Goal: Download file/media

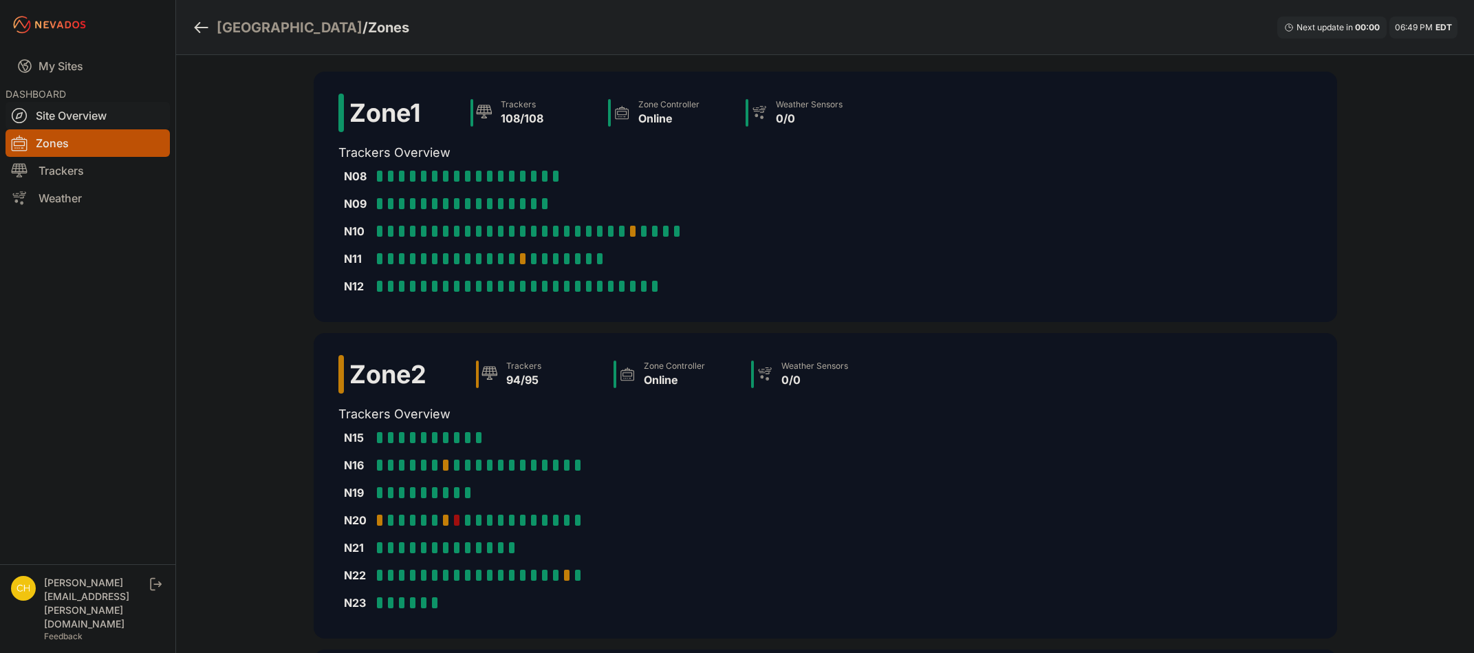
click at [94, 113] on link "Site Overview" at bounding box center [88, 116] width 164 height 28
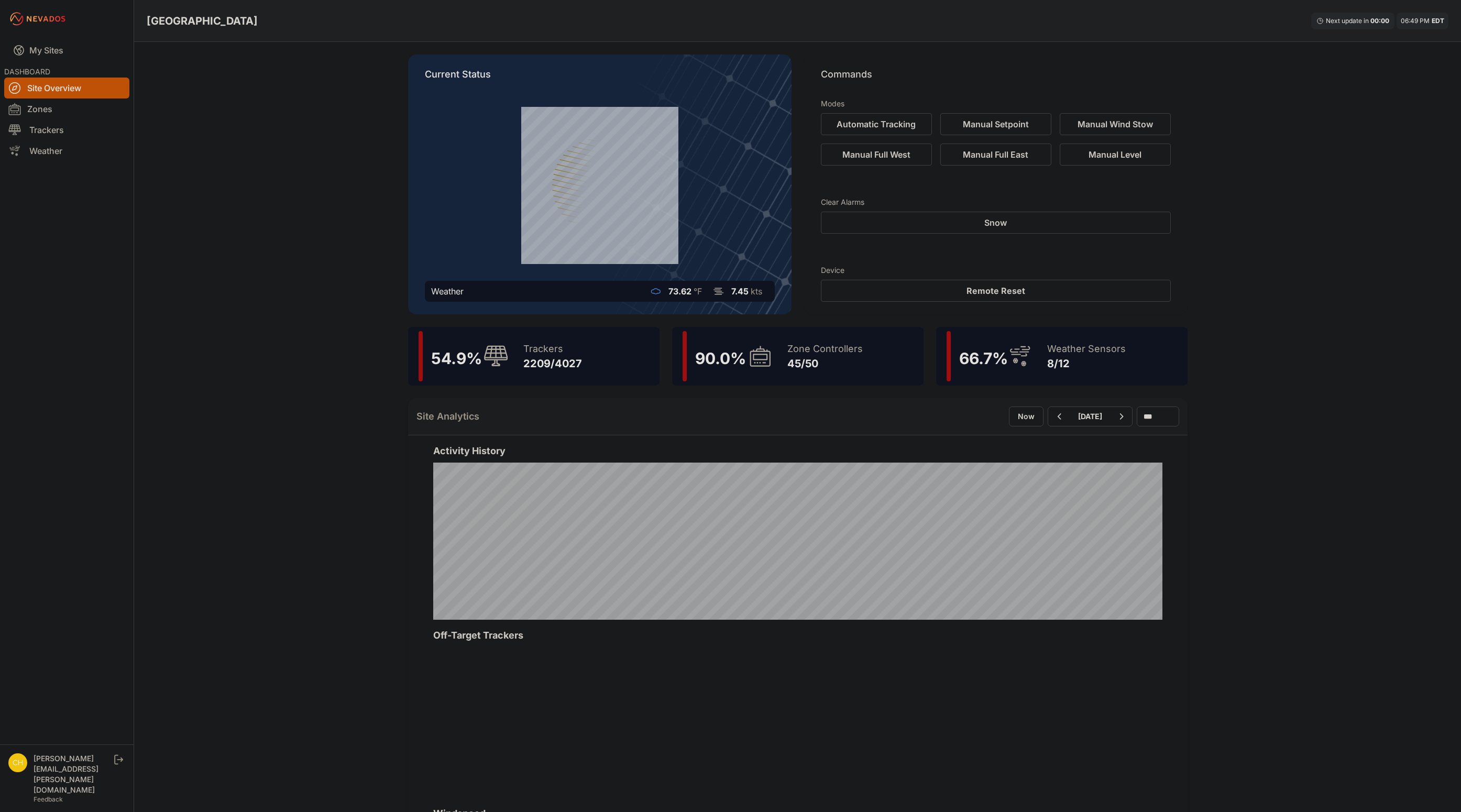
click at [826, 347] on div "Zone Controllers" at bounding box center [825, 348] width 75 height 14
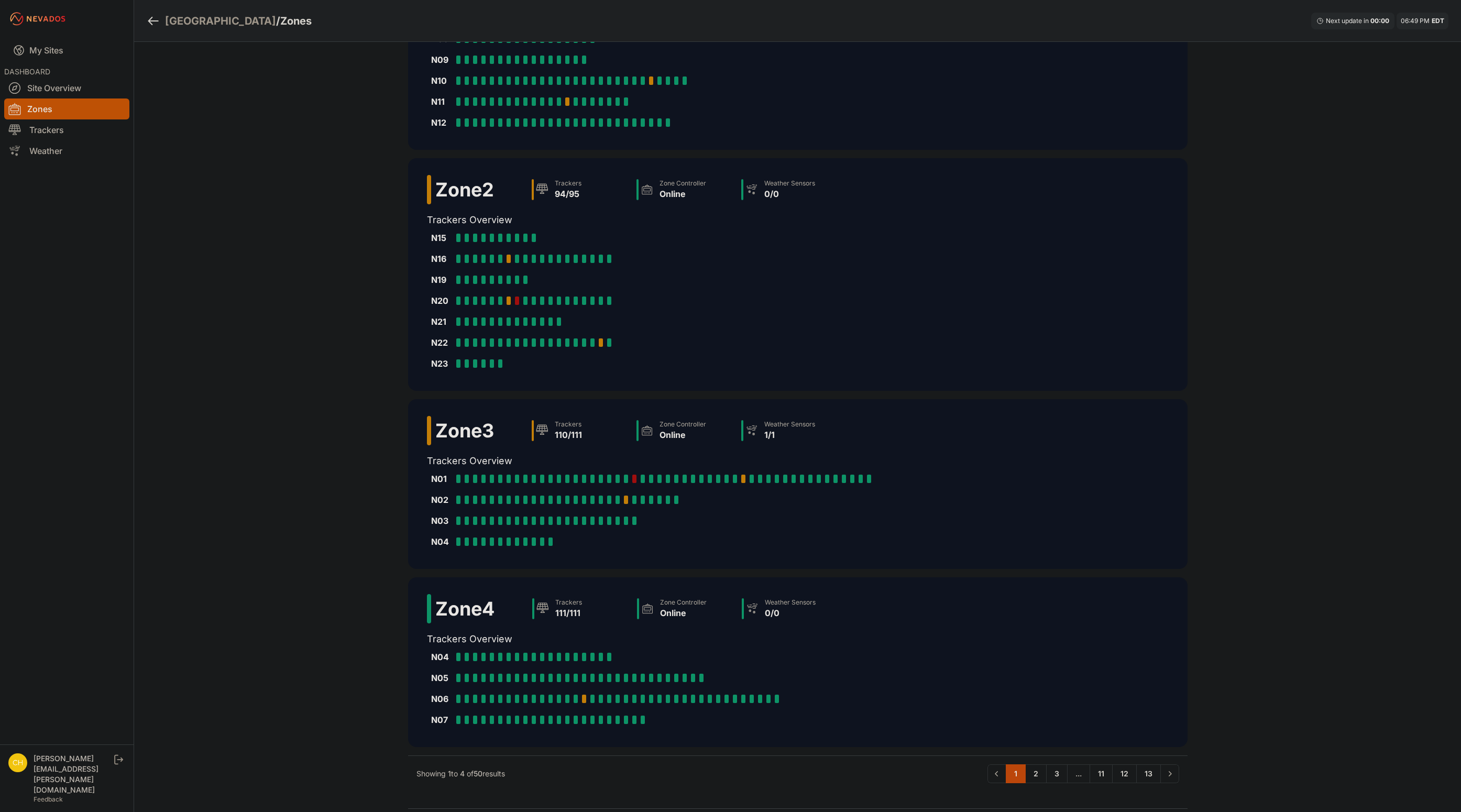
scroll to position [128, 0]
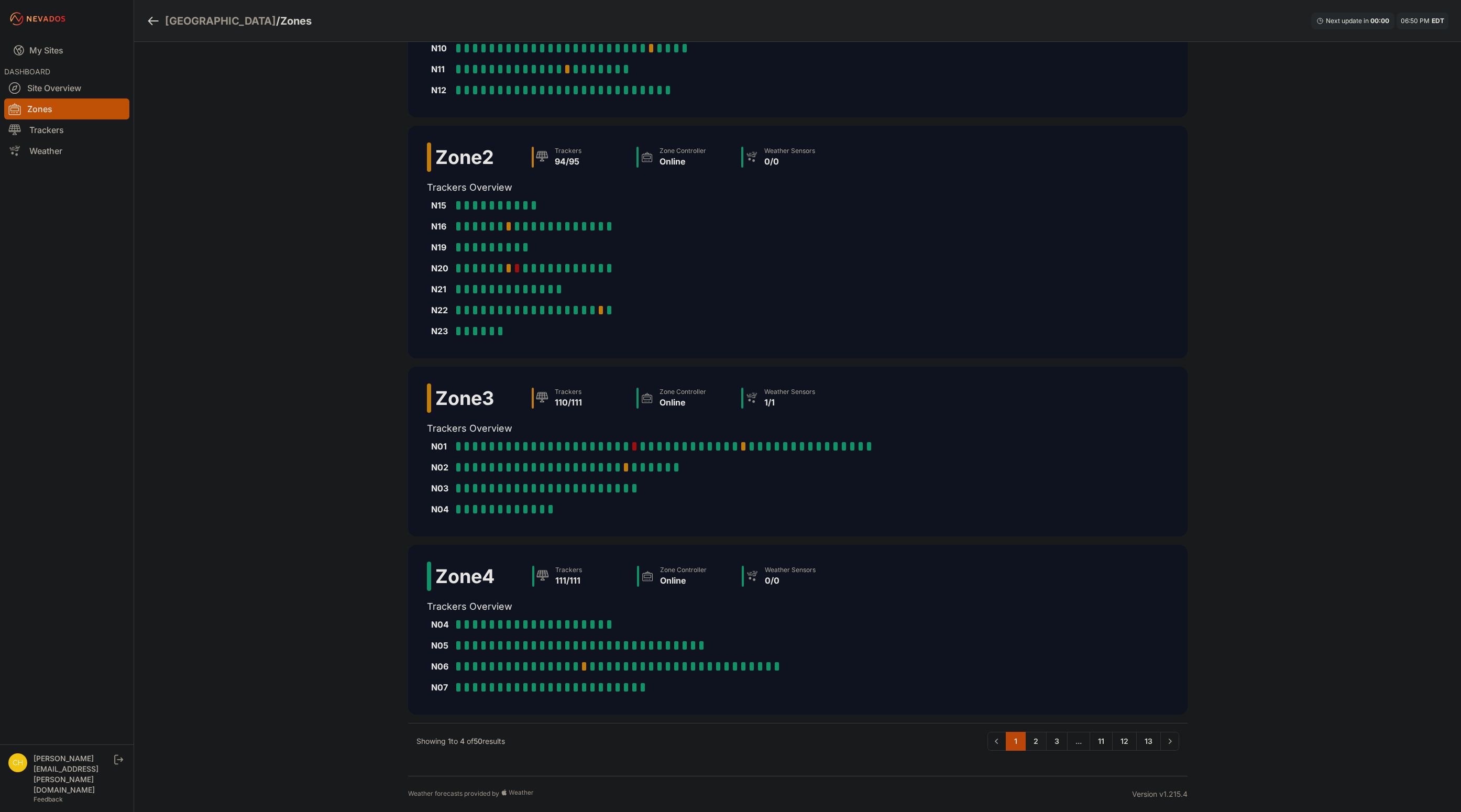
click at [1040, 497] on link "2" at bounding box center [1036, 741] width 21 height 19
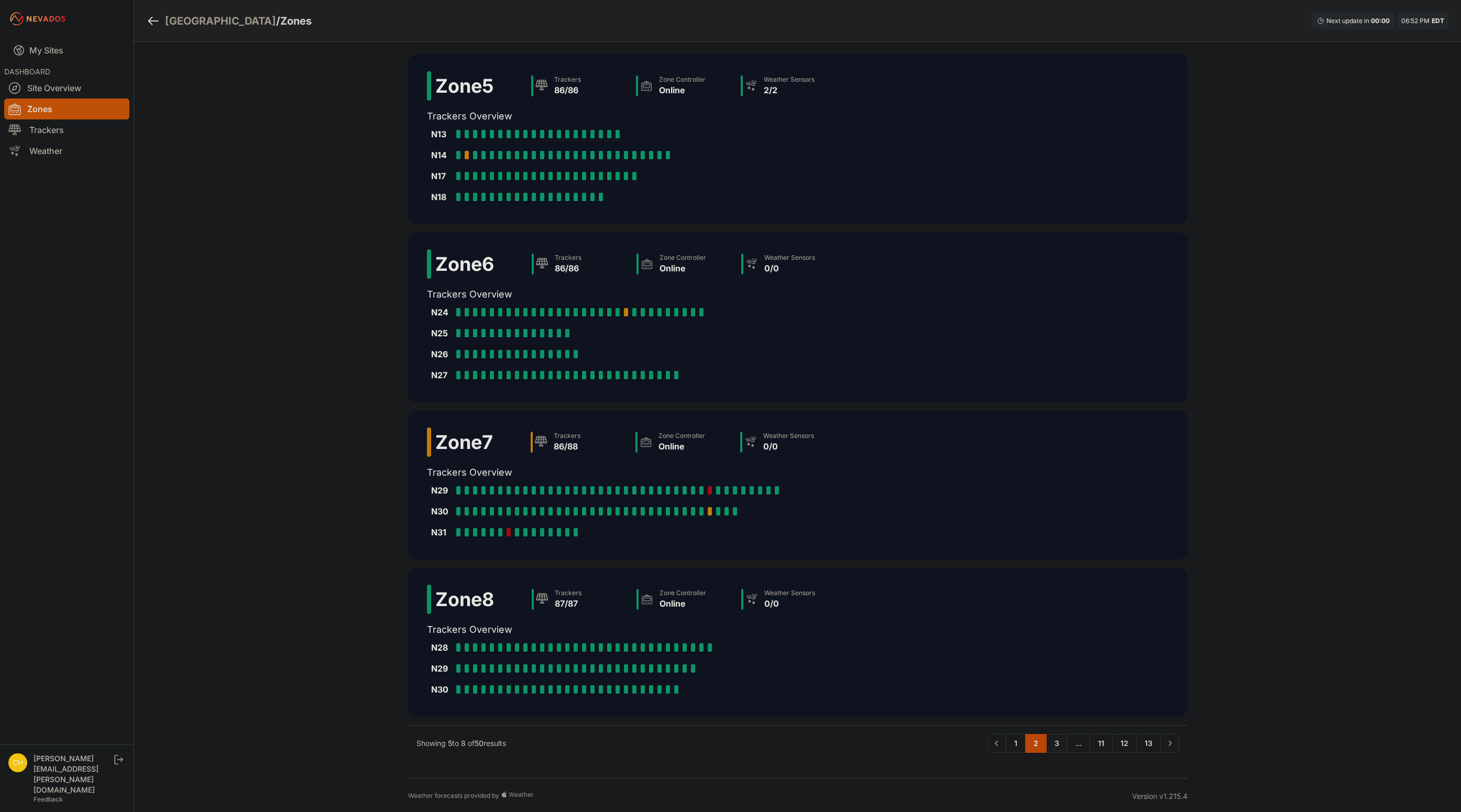
click at [1057, 497] on link "3" at bounding box center [1057, 743] width 21 height 19
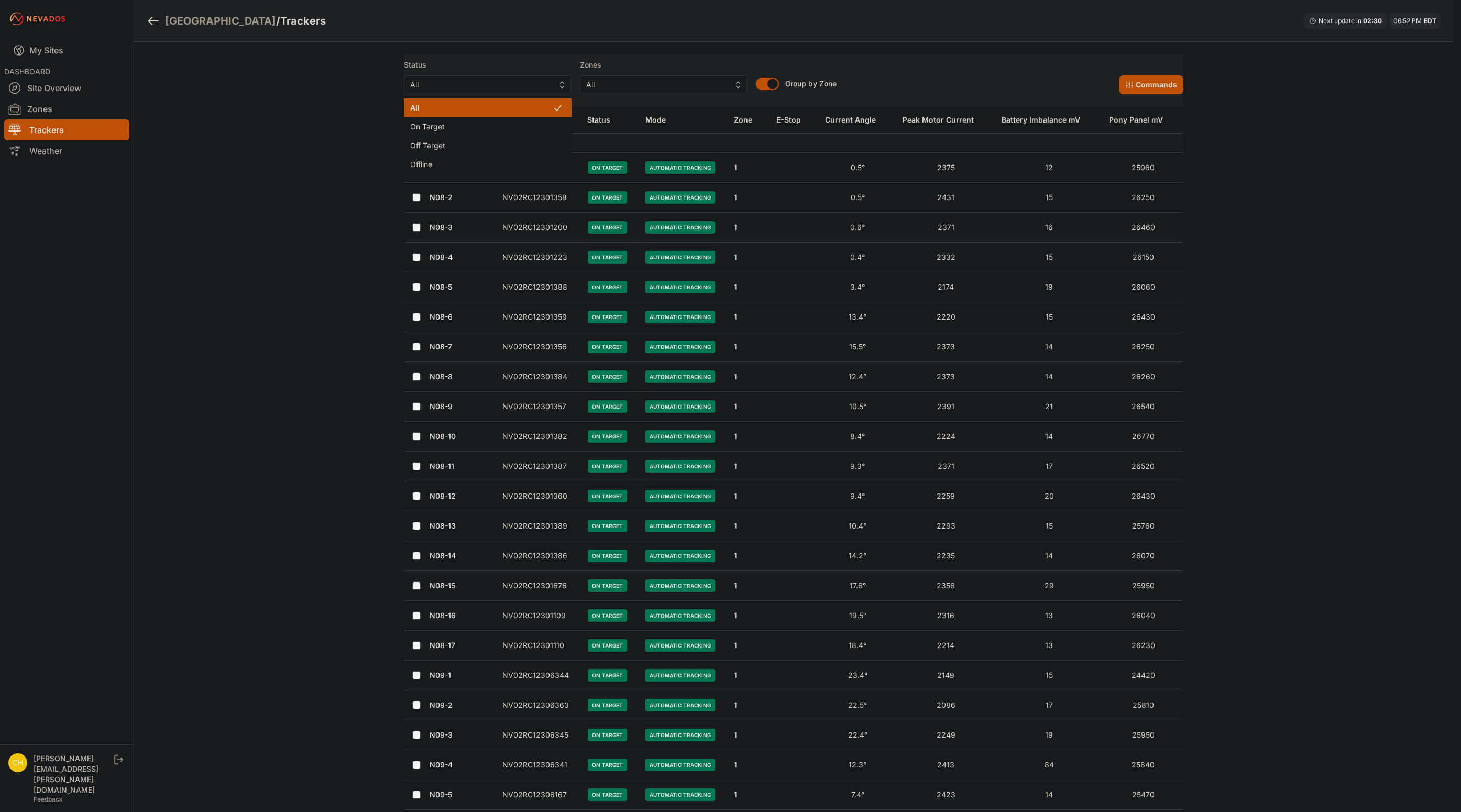
click at [560, 83] on button "All" at bounding box center [488, 85] width 168 height 19
drag, startPoint x: 523, startPoint y: 150, endPoint x: 504, endPoint y: 171, distance: 28.3
click at [504, 171] on div "All On Target Off Target Offline" at bounding box center [492, 136] width 168 height 80
click at [504, 171] on div "Offline" at bounding box center [492, 165] width 168 height 19
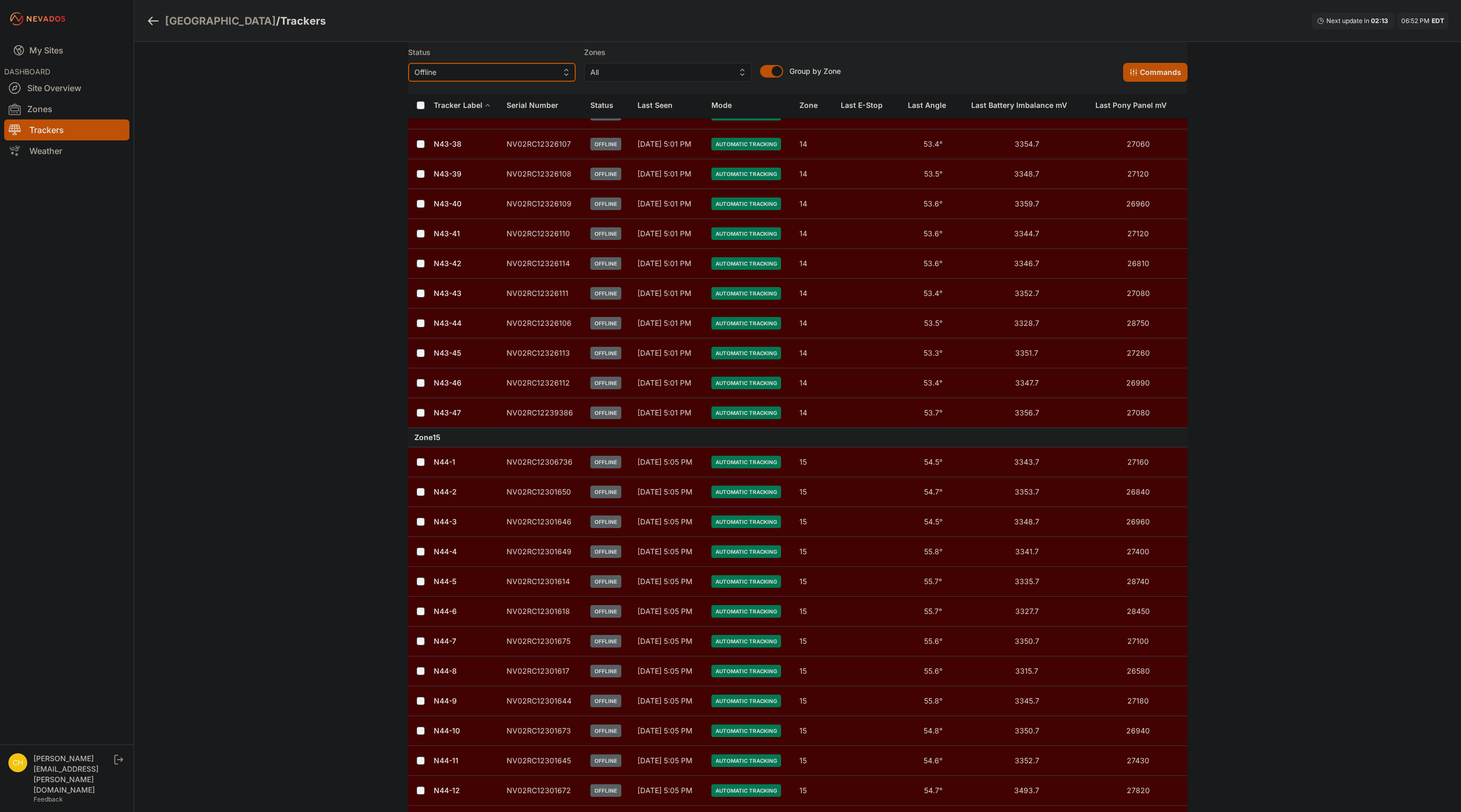
scroll to position [5431, 0]
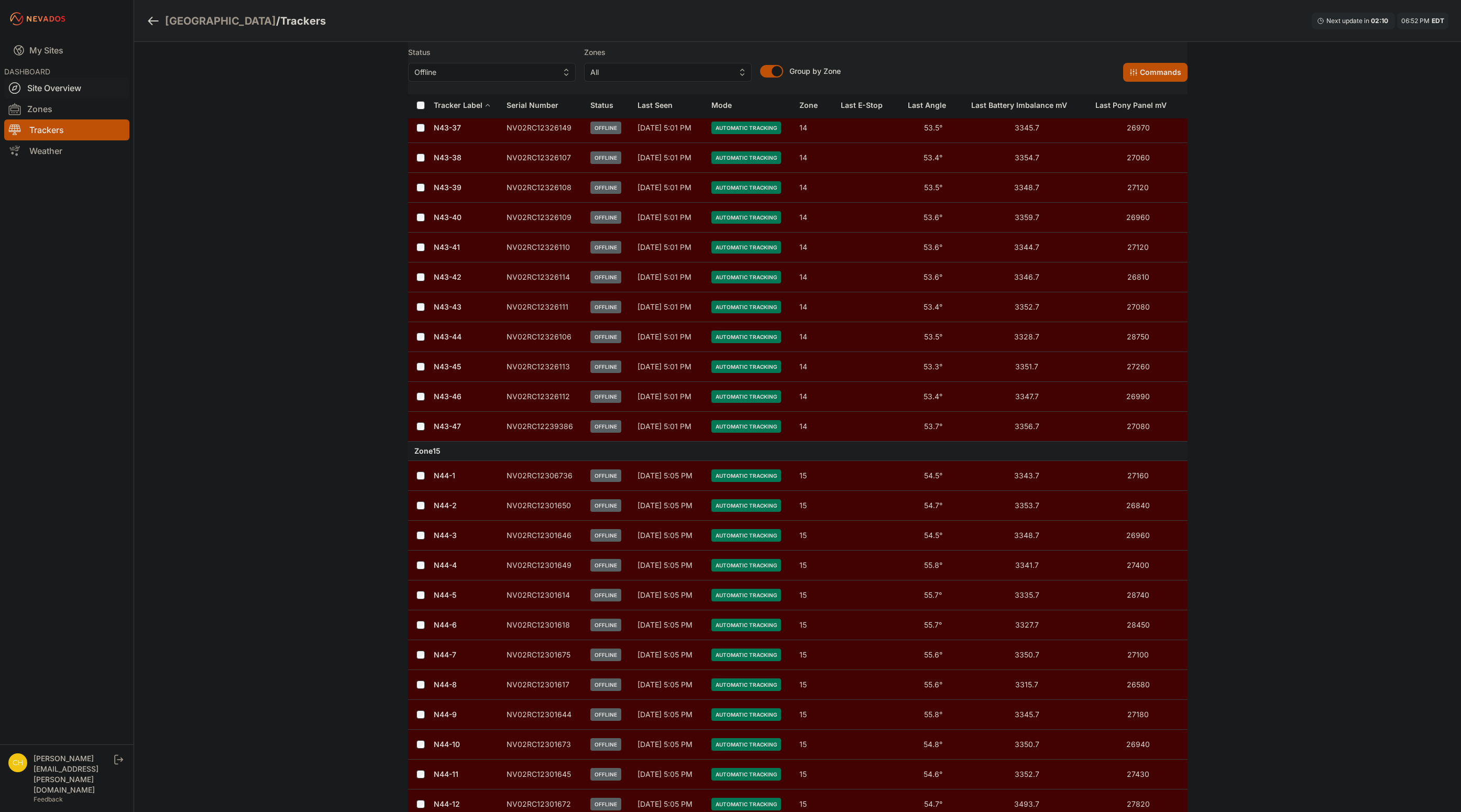
click at [61, 87] on link "Site Overview" at bounding box center [67, 88] width 125 height 21
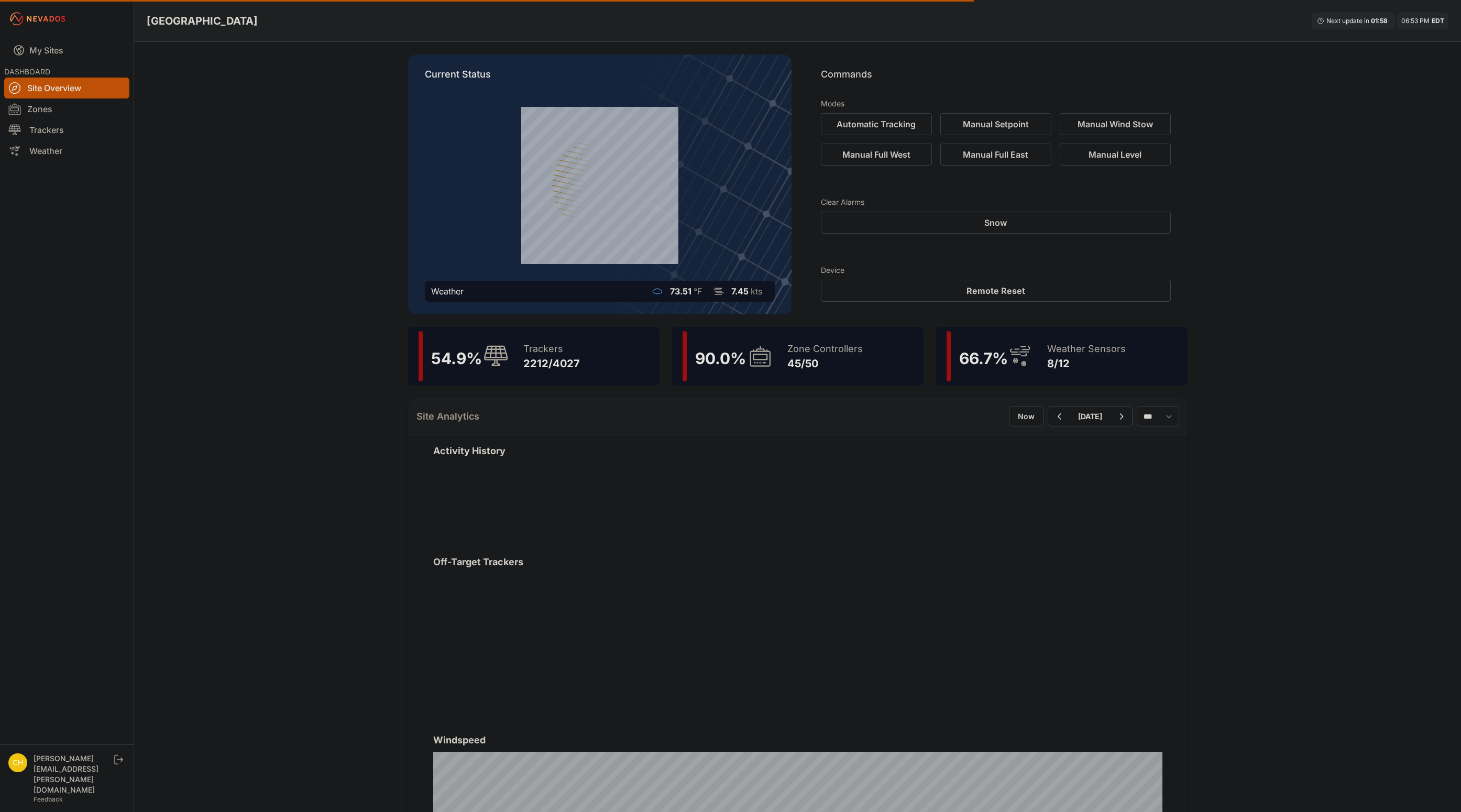
scroll to position [44, 0]
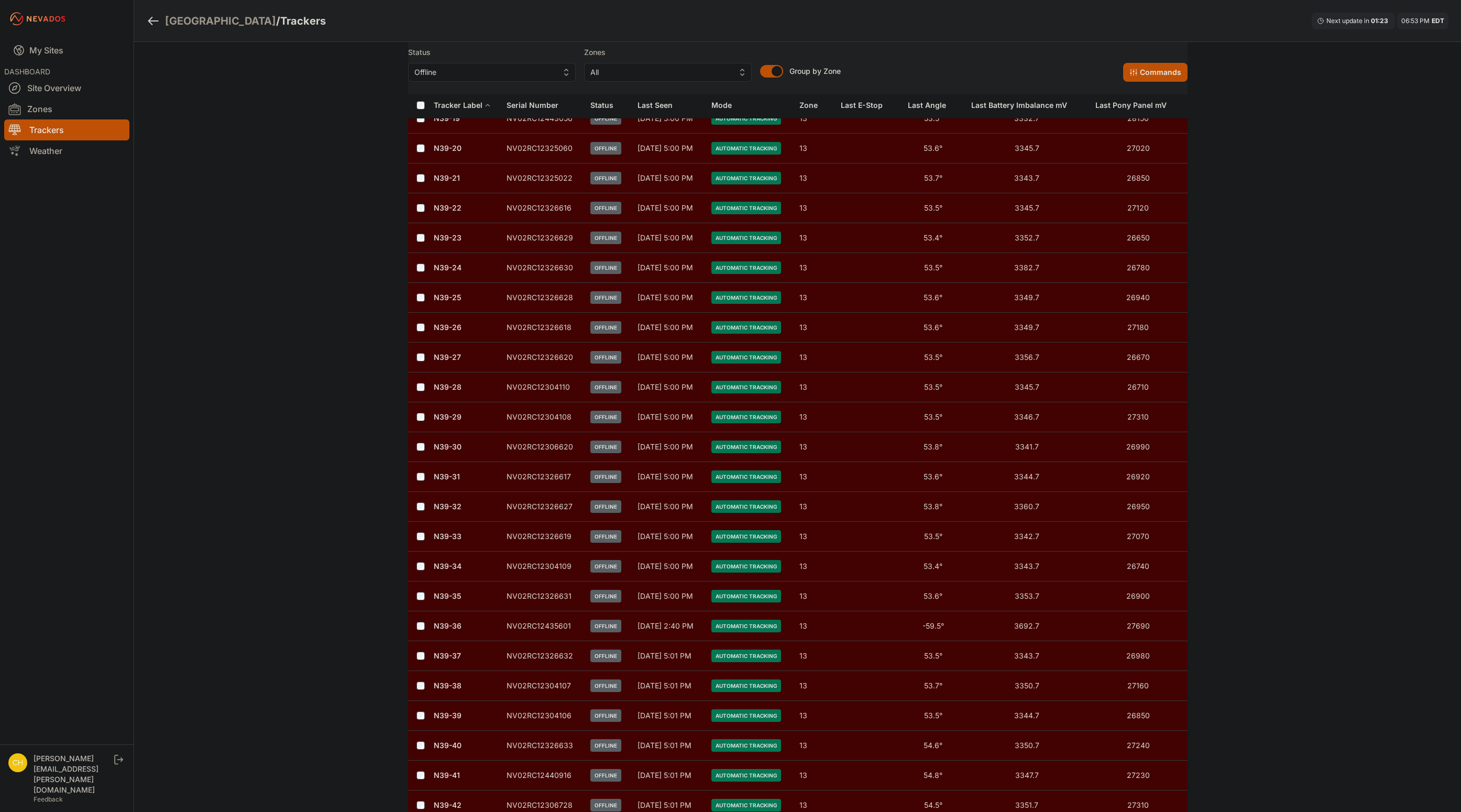
scroll to position [3135, 0]
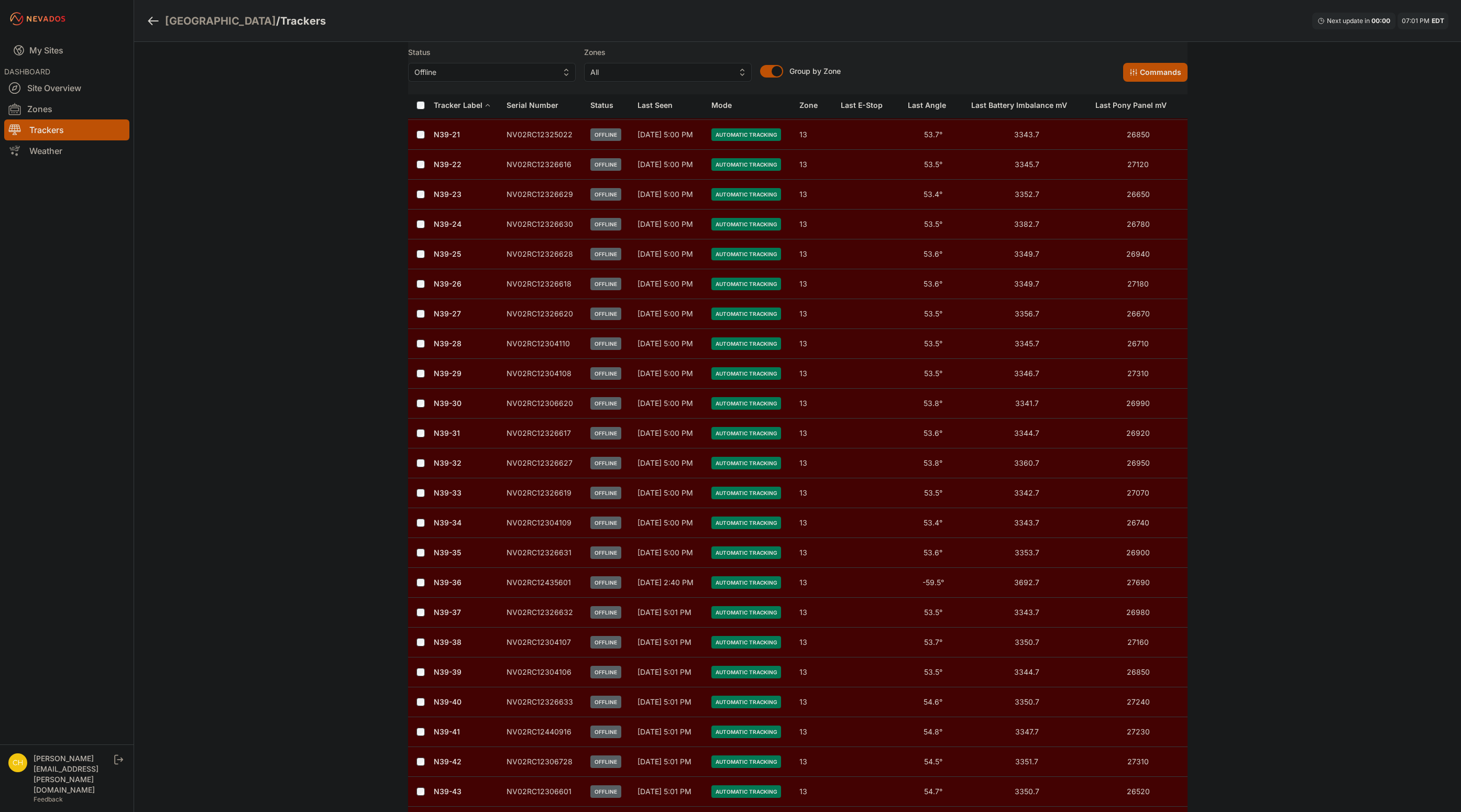
click at [1312, 206] on div "Bartonsville / Trackers Next update in 00 : 00 07:01 PM EDT Status Offline Zone…" at bounding box center [730, 65] width 1461 height 6400
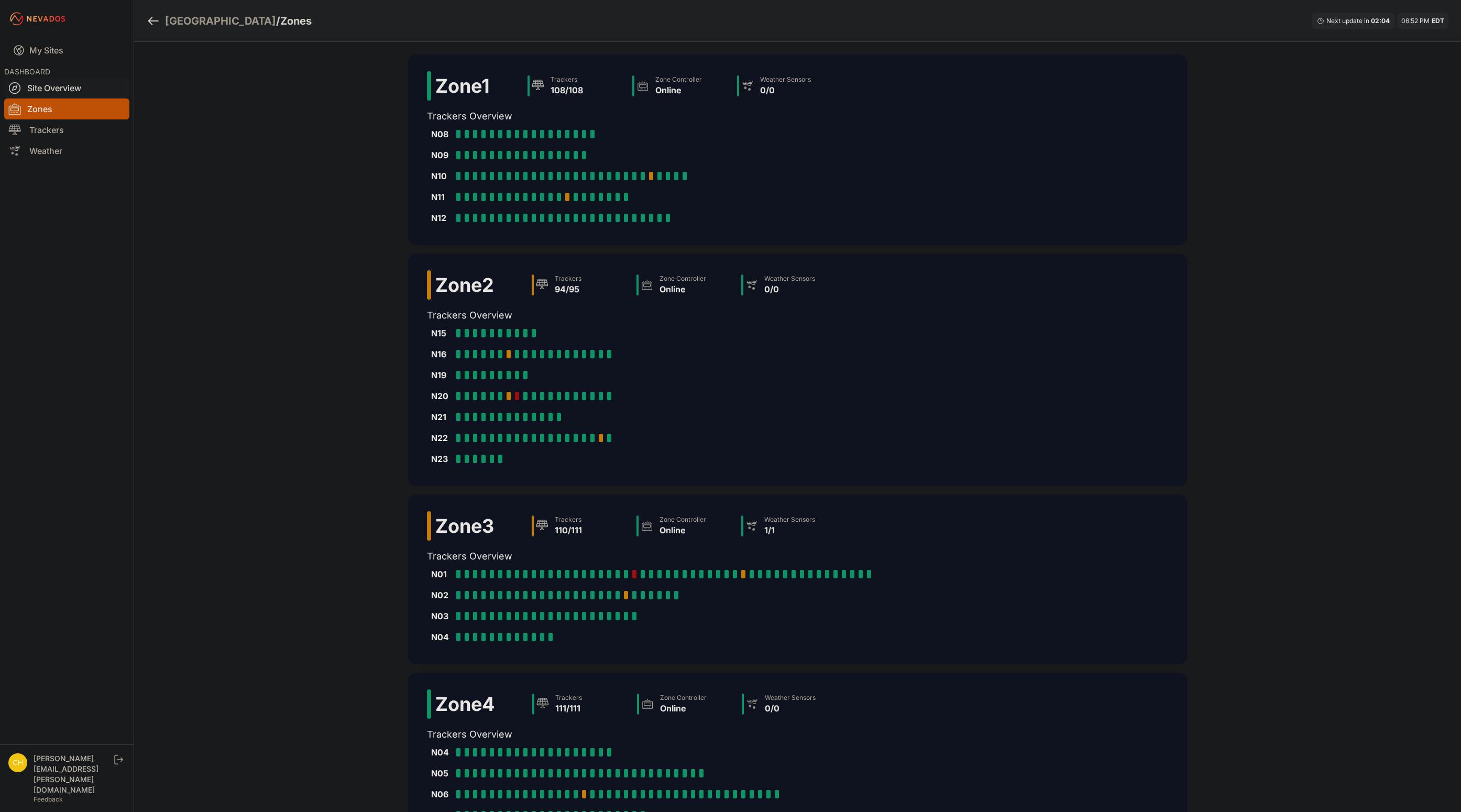
click at [69, 88] on link "Site Overview" at bounding box center [67, 88] width 125 height 21
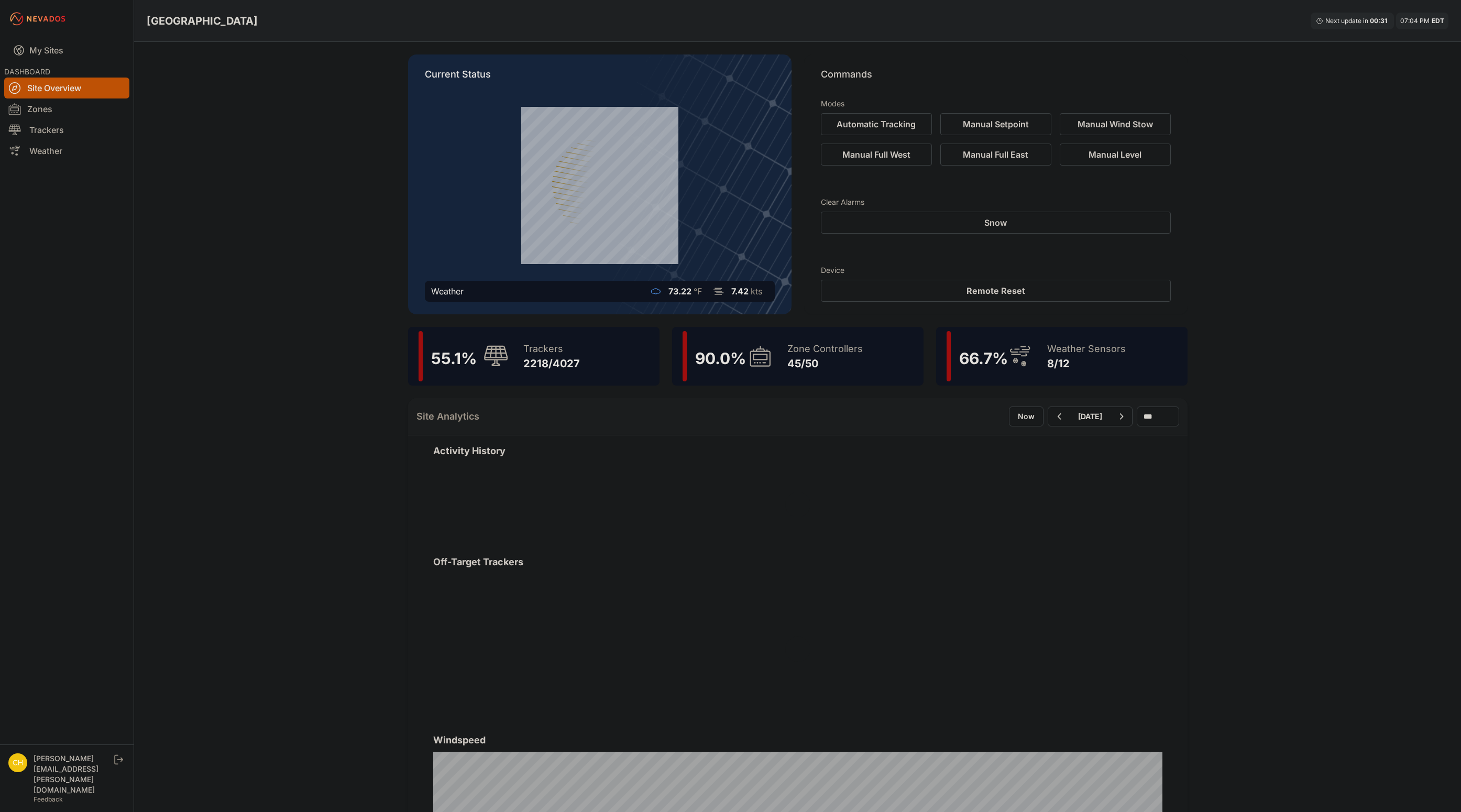
click at [831, 604] on div at bounding box center [798, 649] width 729 height 151
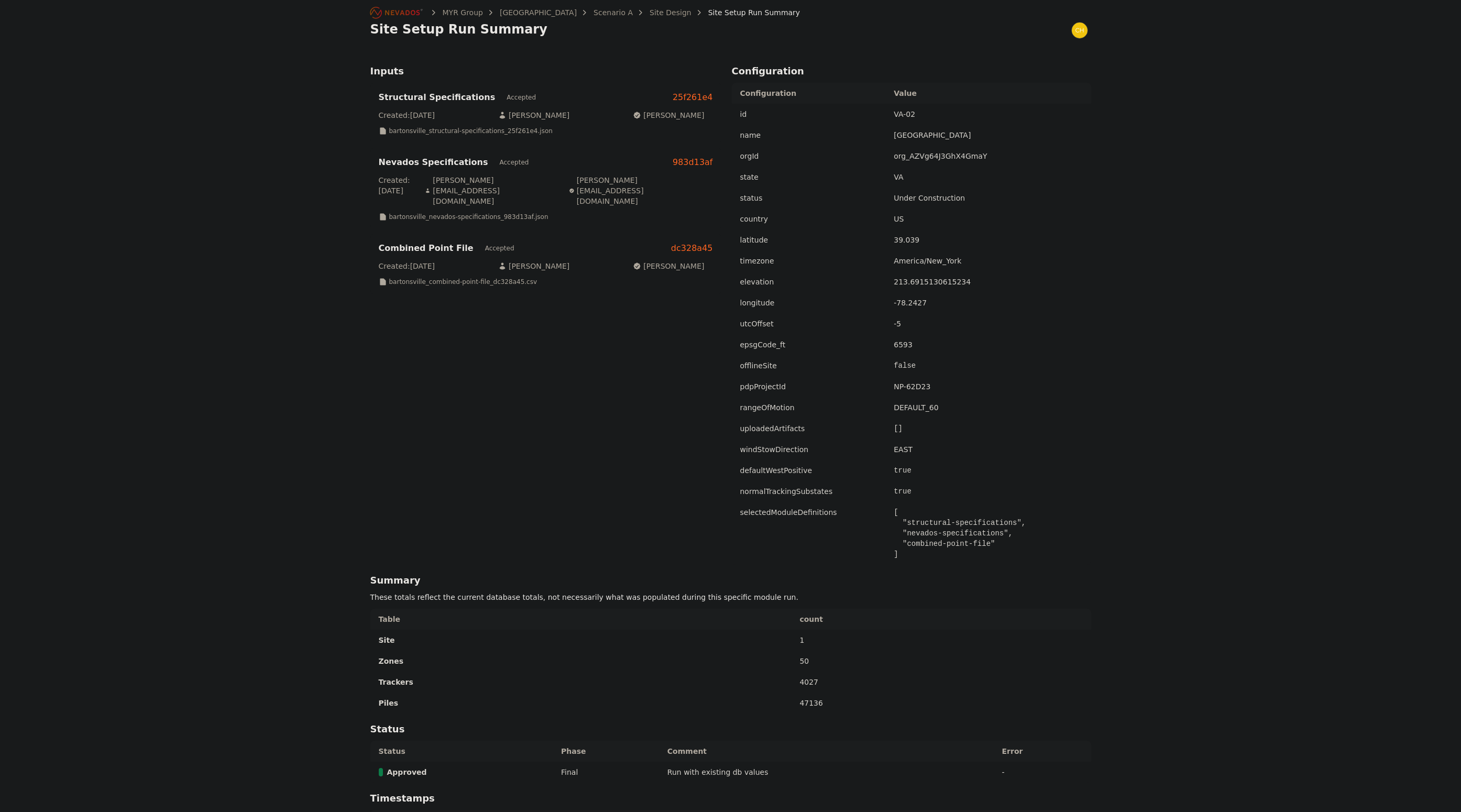
click at [650, 9] on link "Site Design" at bounding box center [670, 13] width 42 height 11
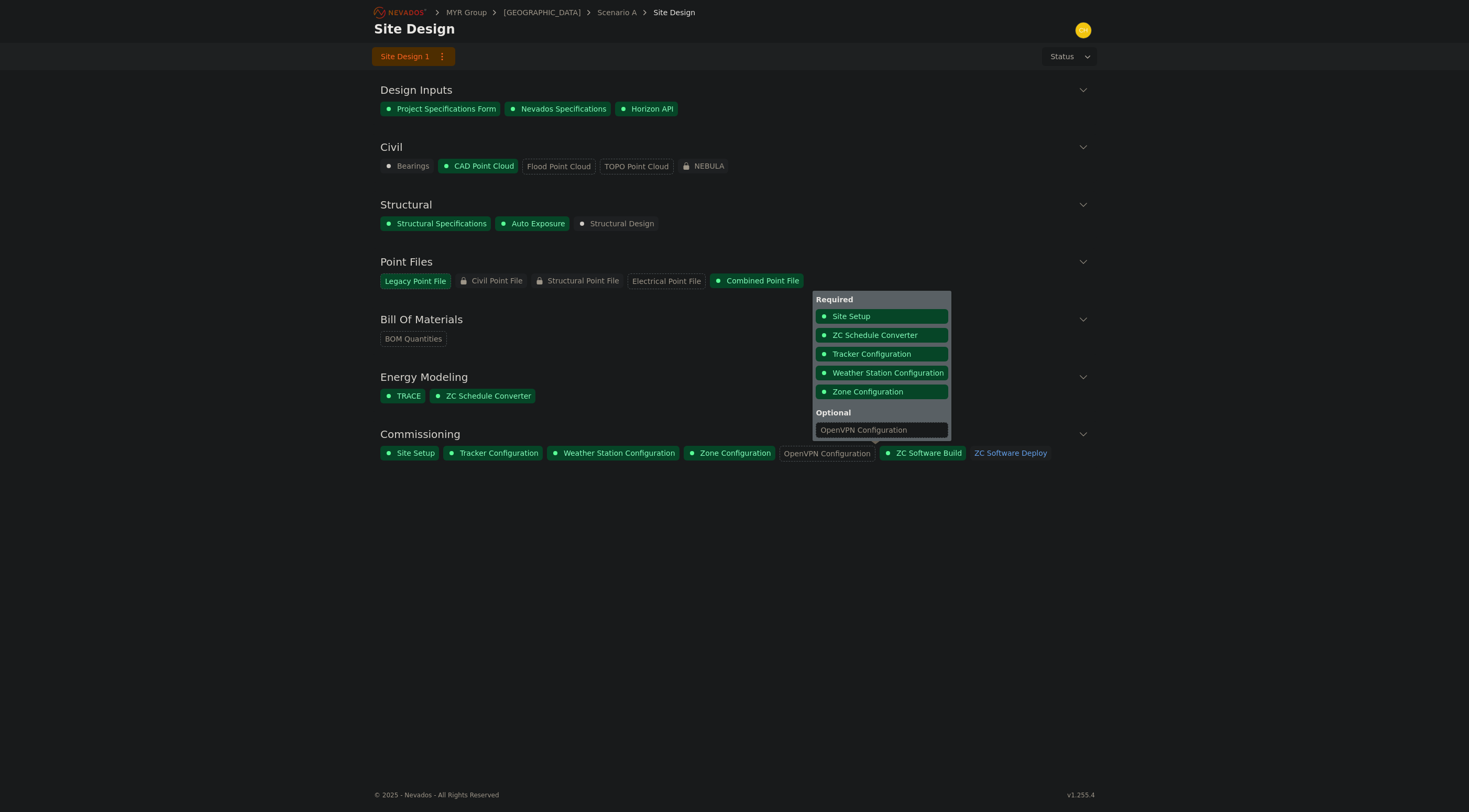
click at [886, 457] on div "ZC Software Build" at bounding box center [923, 452] width 86 height 14
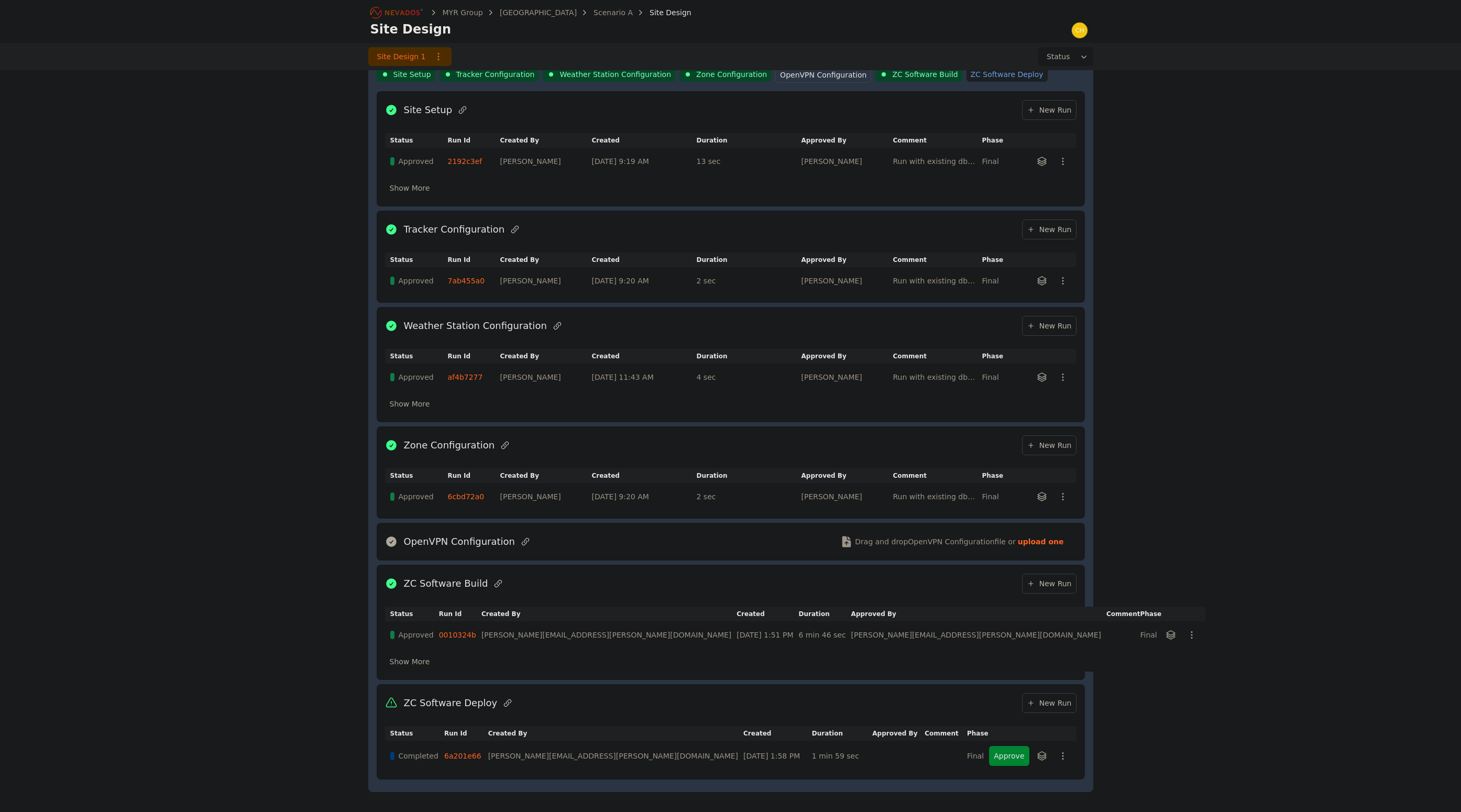
scroll to position [399, 0]
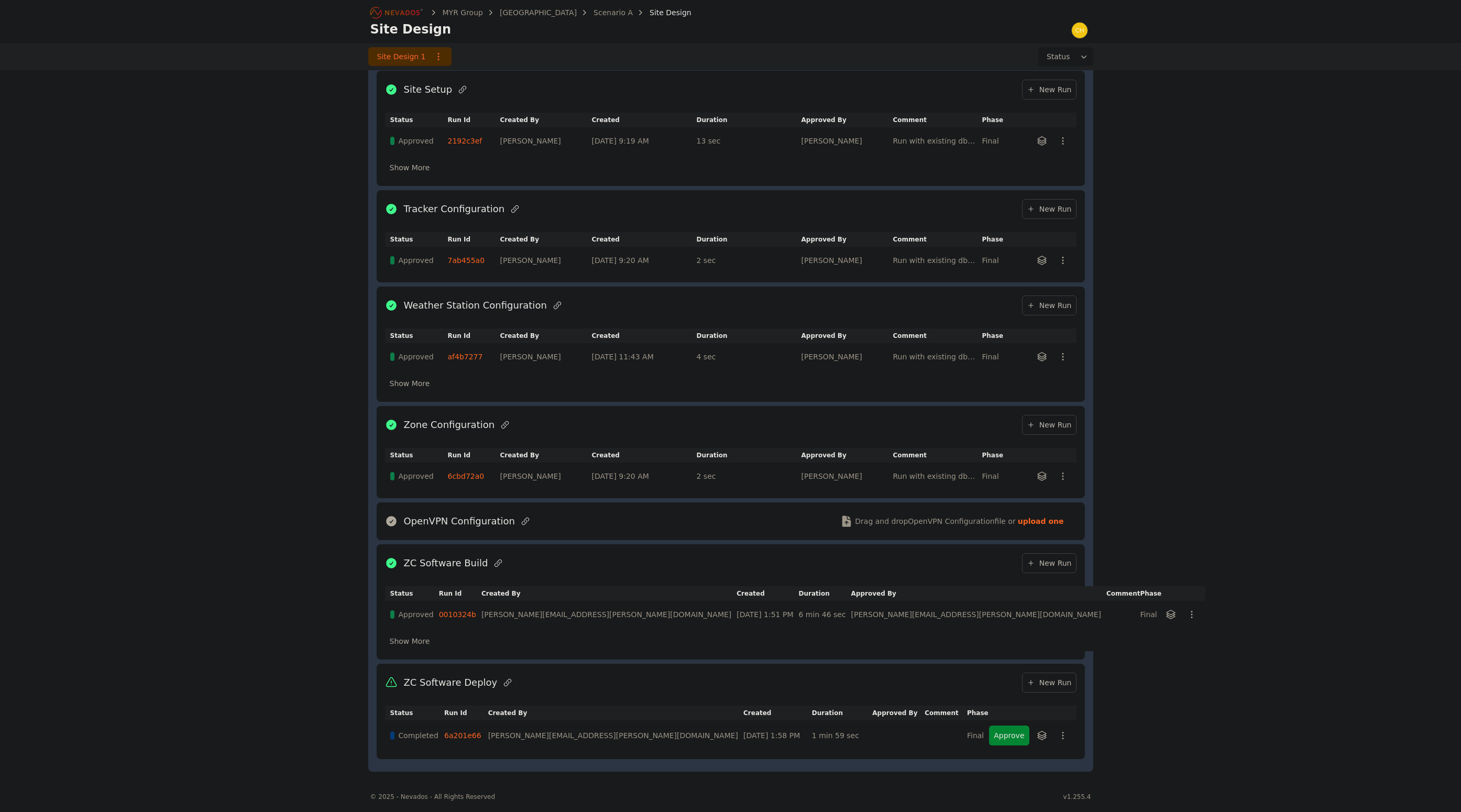
click at [478, 732] on link "6a201e66" at bounding box center [462, 735] width 37 height 8
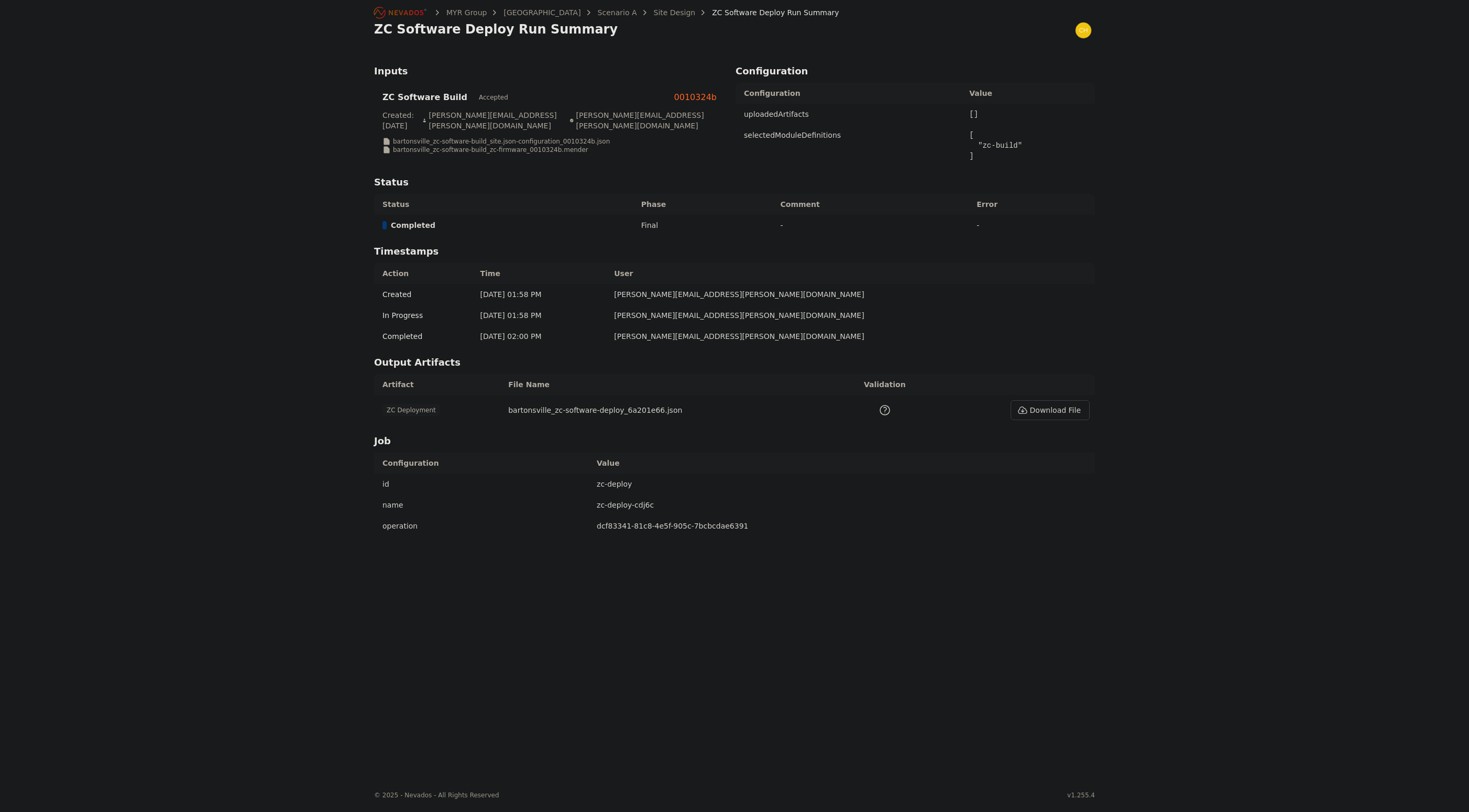
click at [693, 92] on link "0010324b" at bounding box center [696, 98] width 43 height 13
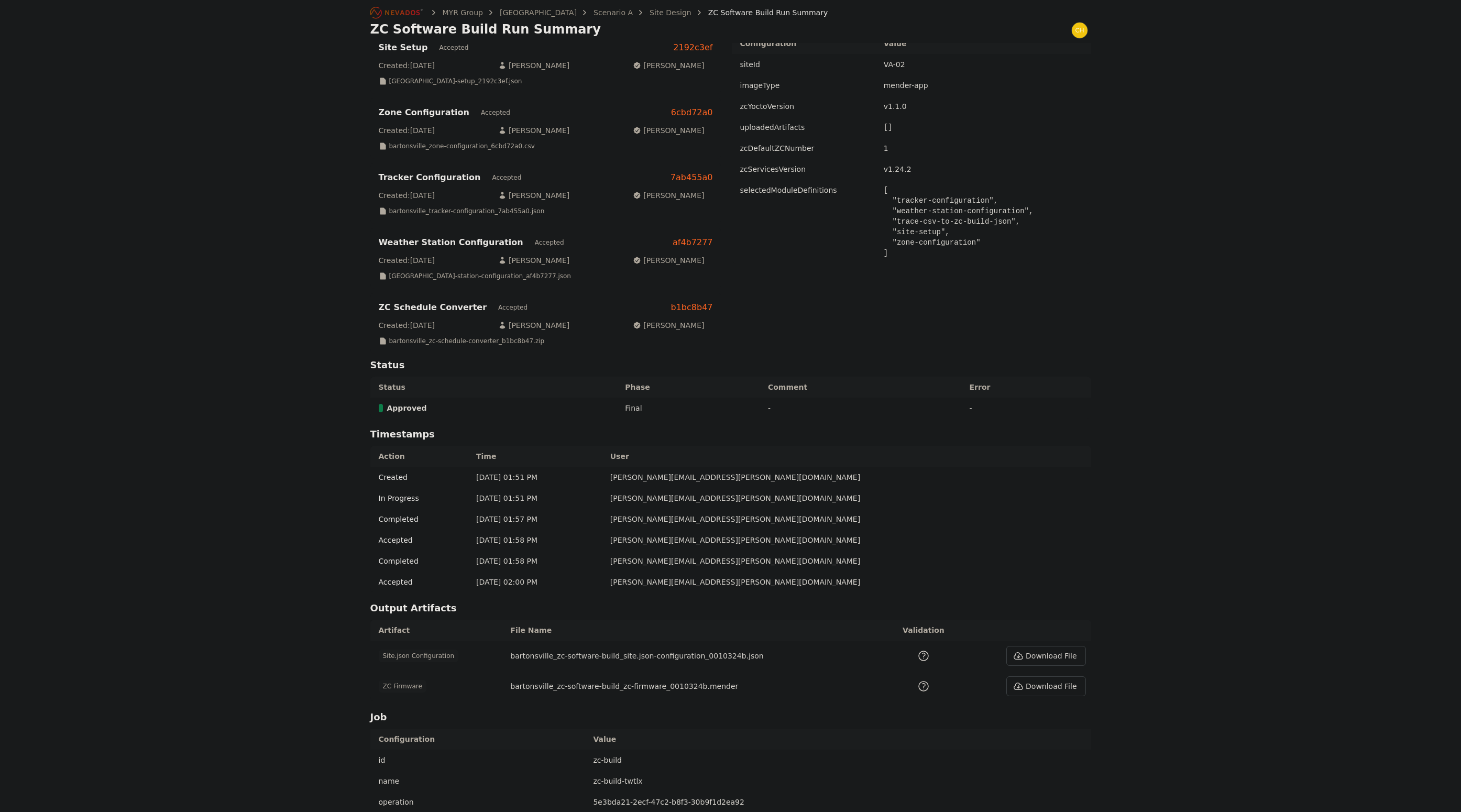
scroll to position [53, 0]
click at [1048, 660] on button "Download File" at bounding box center [1046, 654] width 79 height 20
drag, startPoint x: 146, startPoint y: 97, endPoint x: 160, endPoint y: 81, distance: 21.3
click at [146, 97] on div "MYR Group [GEOGRAPHIC_DATA] Scenario A Site Design ZC Software Build Run Summar…" at bounding box center [730, 393] width 1461 height 892
click at [524, 11] on link "[GEOGRAPHIC_DATA]" at bounding box center [538, 13] width 77 height 11
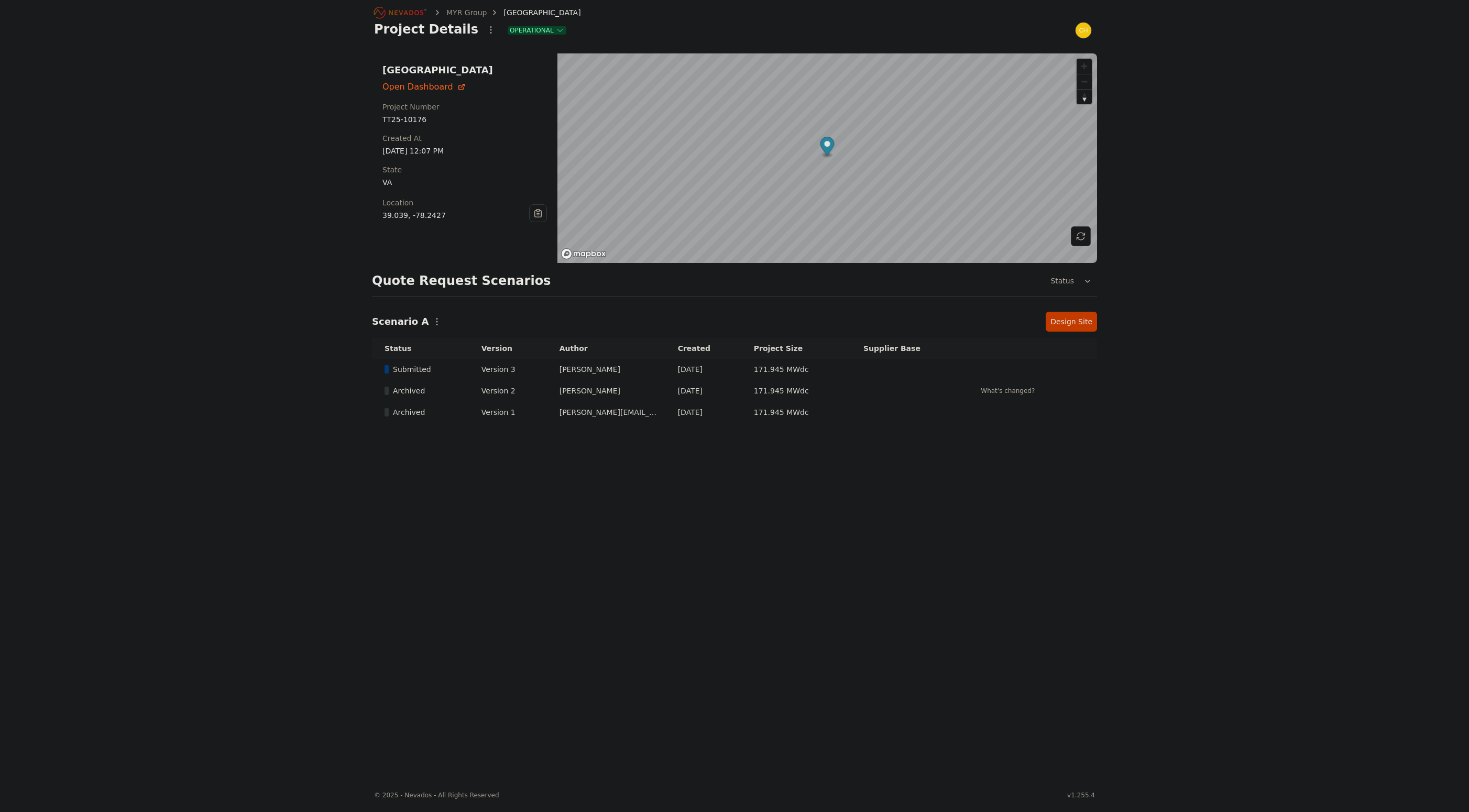
drag, startPoint x: 524, startPoint y: 11, endPoint x: 607, endPoint y: 6, distance: 83.2
click at [1062, 324] on link "Design Site" at bounding box center [1071, 321] width 51 height 20
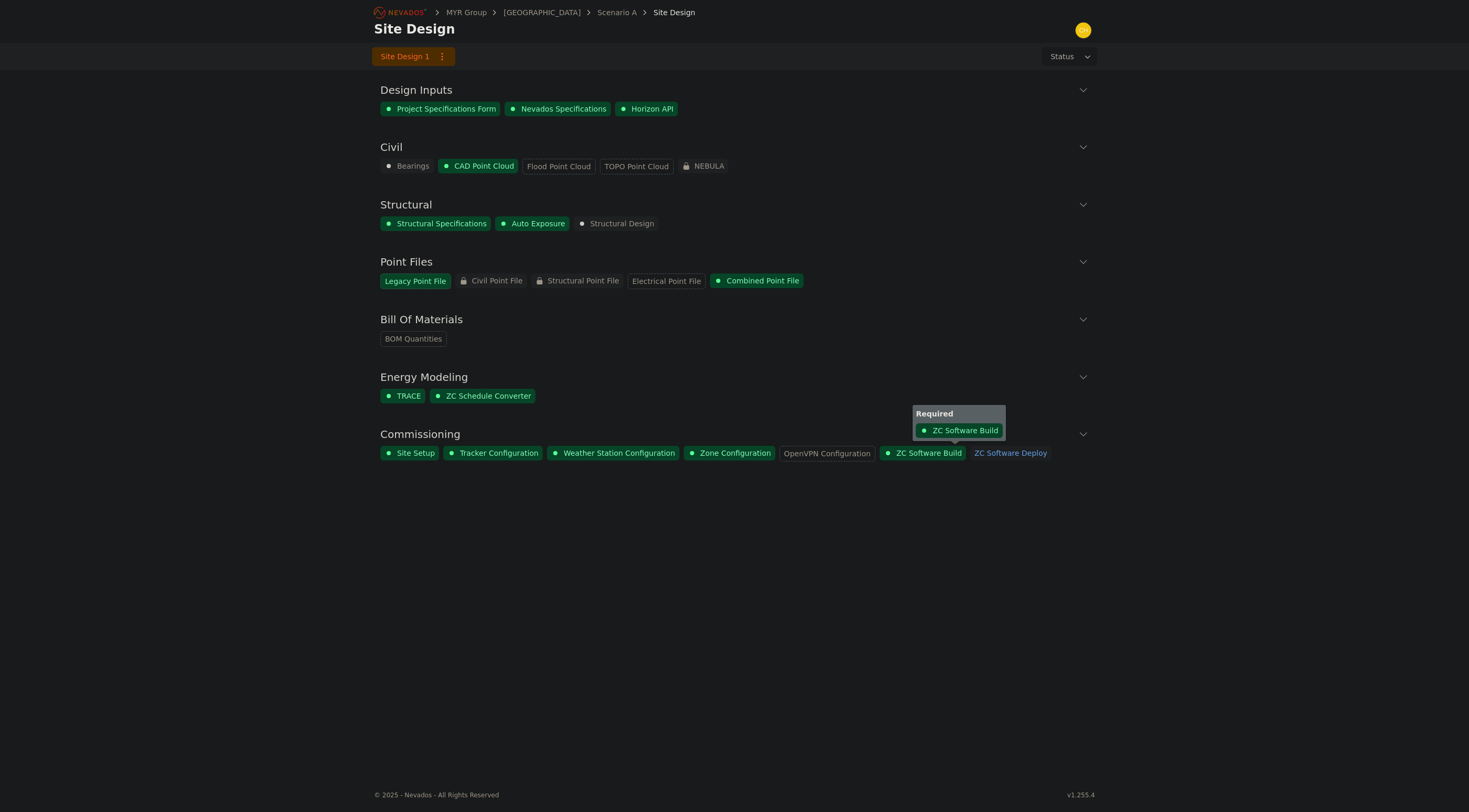
click at [975, 452] on span "ZC Software Deploy" at bounding box center [1011, 453] width 73 height 11
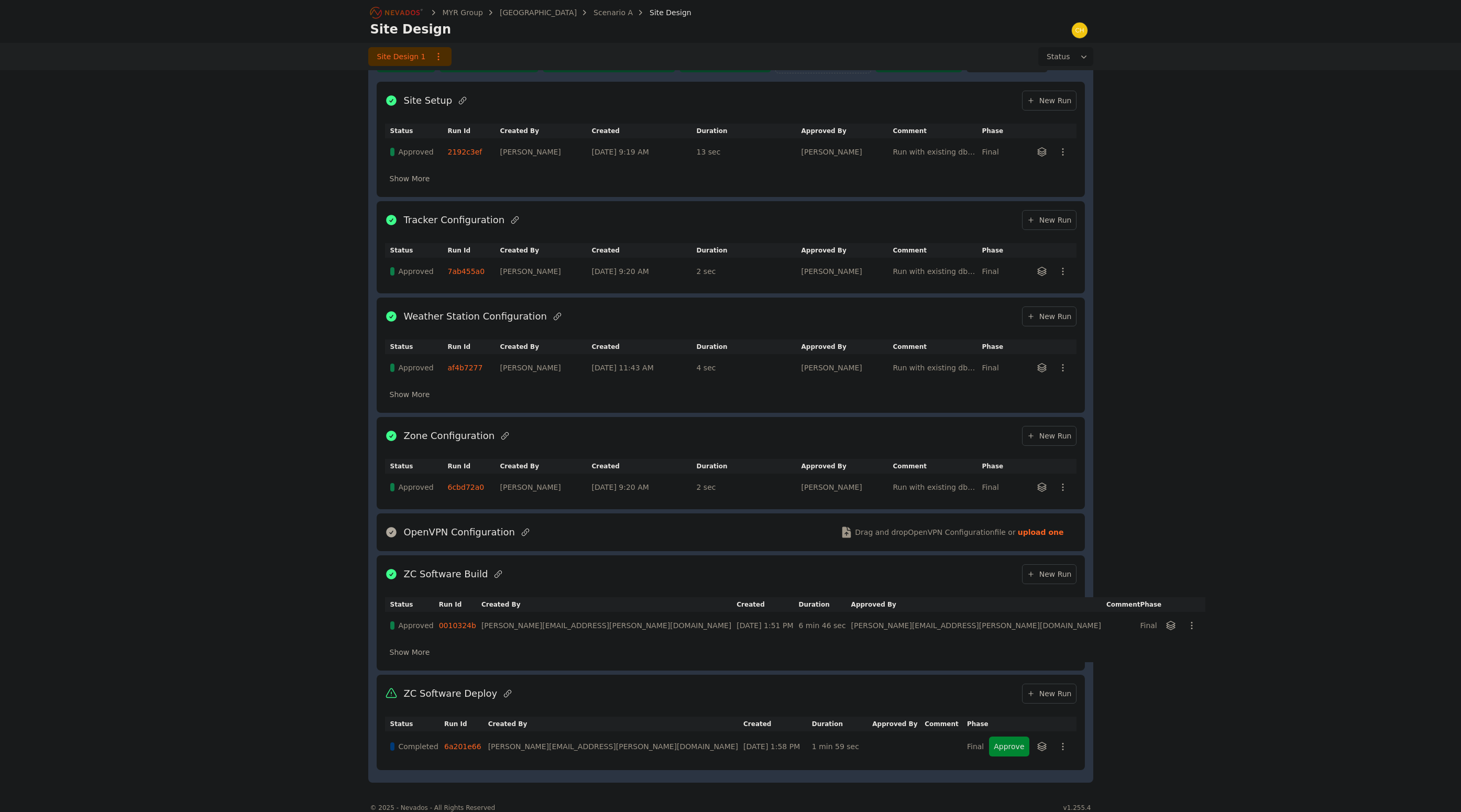
scroll to position [399, 0]
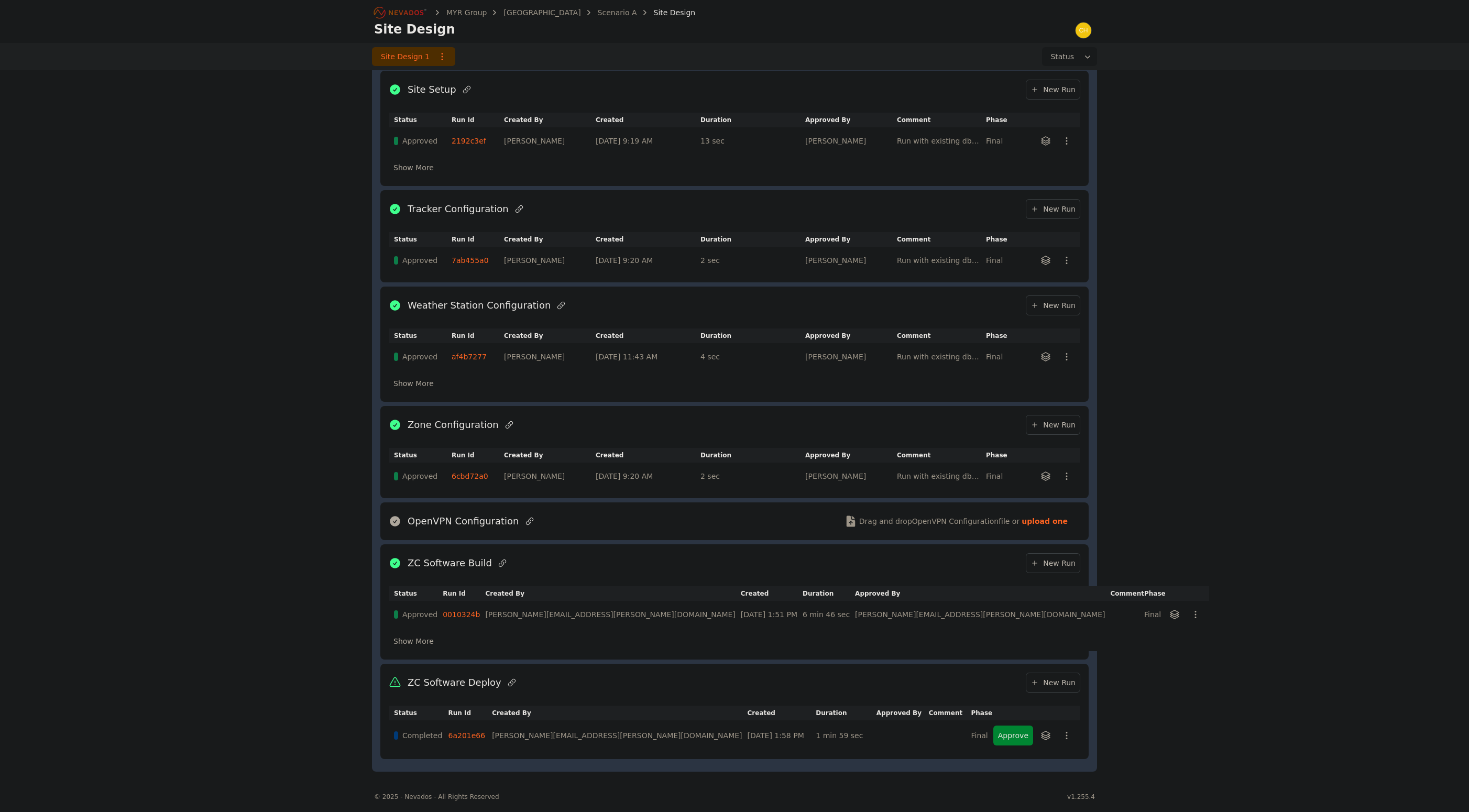
click at [1069, 734] on button "button" at bounding box center [1067, 736] width 17 height 17
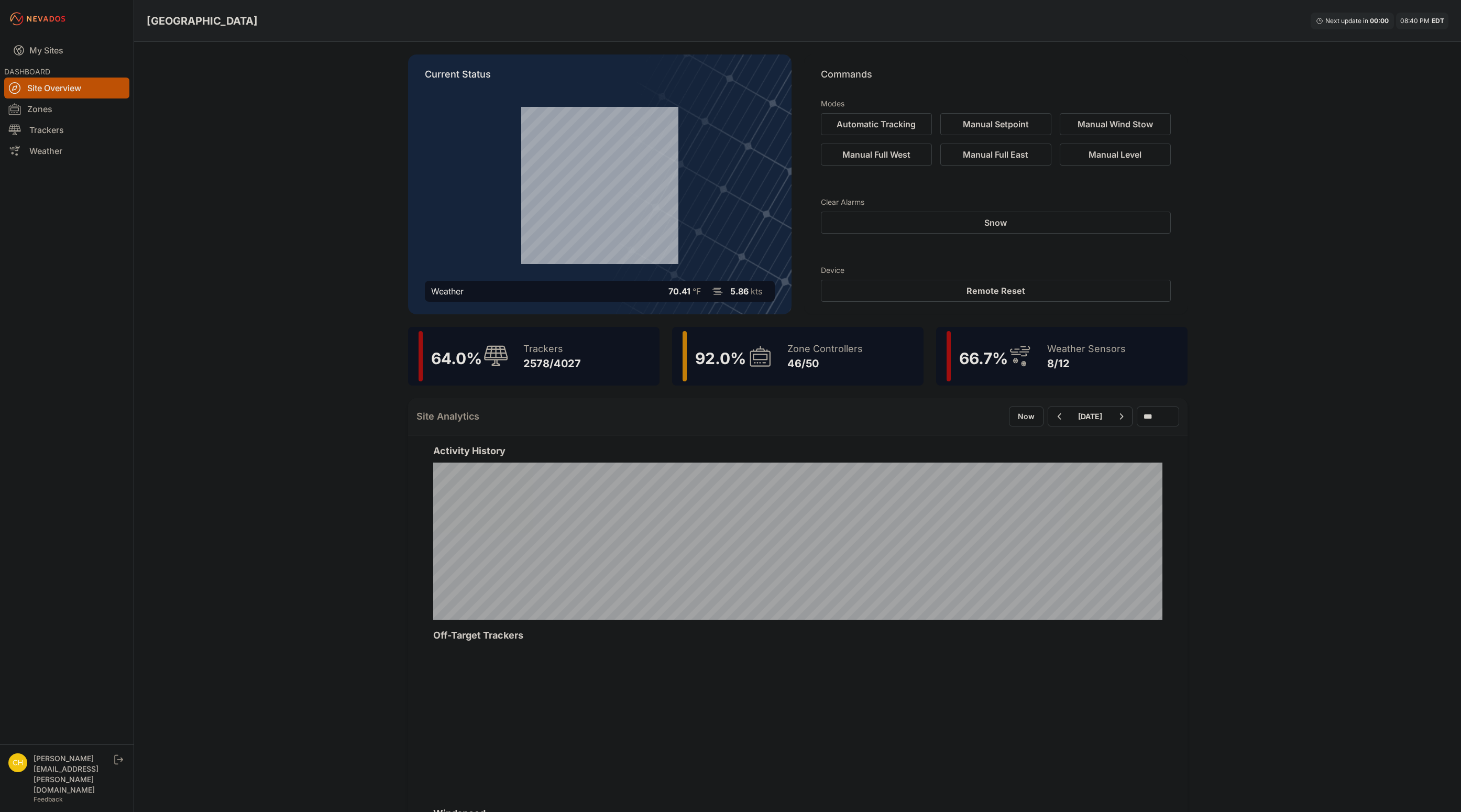
click at [1371, 226] on div "Bartonsville Next update in 00 : 00 08:40 PM EDT Current Status Weather 70.41 °…" at bounding box center [730, 616] width 1461 height 1232
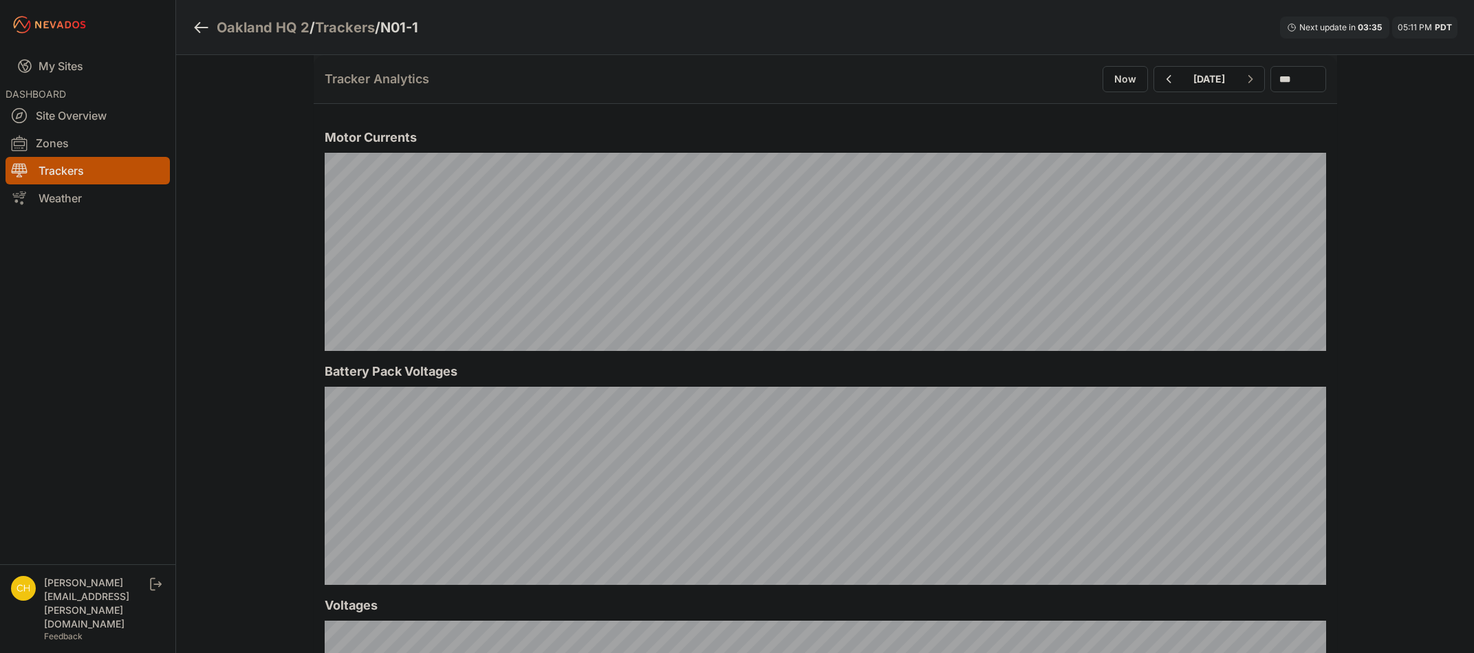
scroll to position [1032, 0]
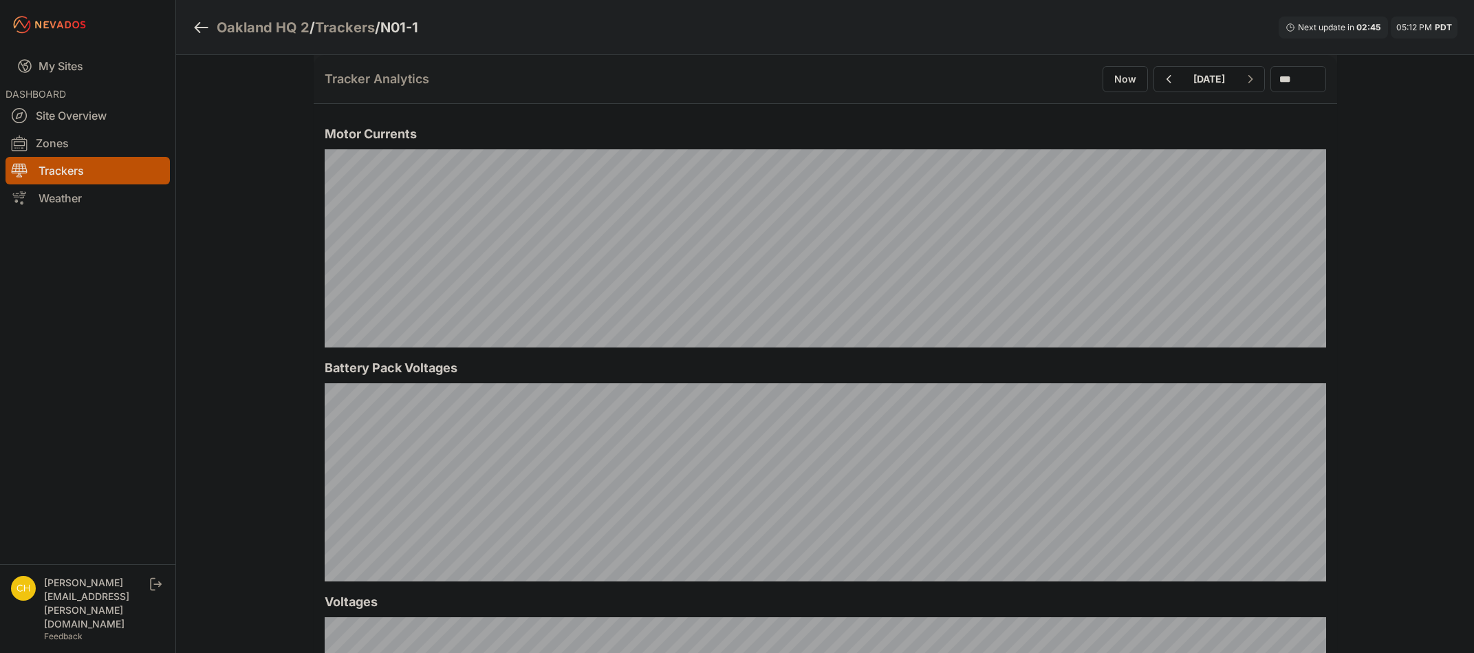
click at [14, 610] on div "[PERSON_NAME][EMAIL_ADDRESS][PERSON_NAME][DOMAIN_NAME] Feedback Log out" at bounding box center [87, 608] width 175 height 89
click at [17, 600] on img at bounding box center [23, 588] width 25 height 25
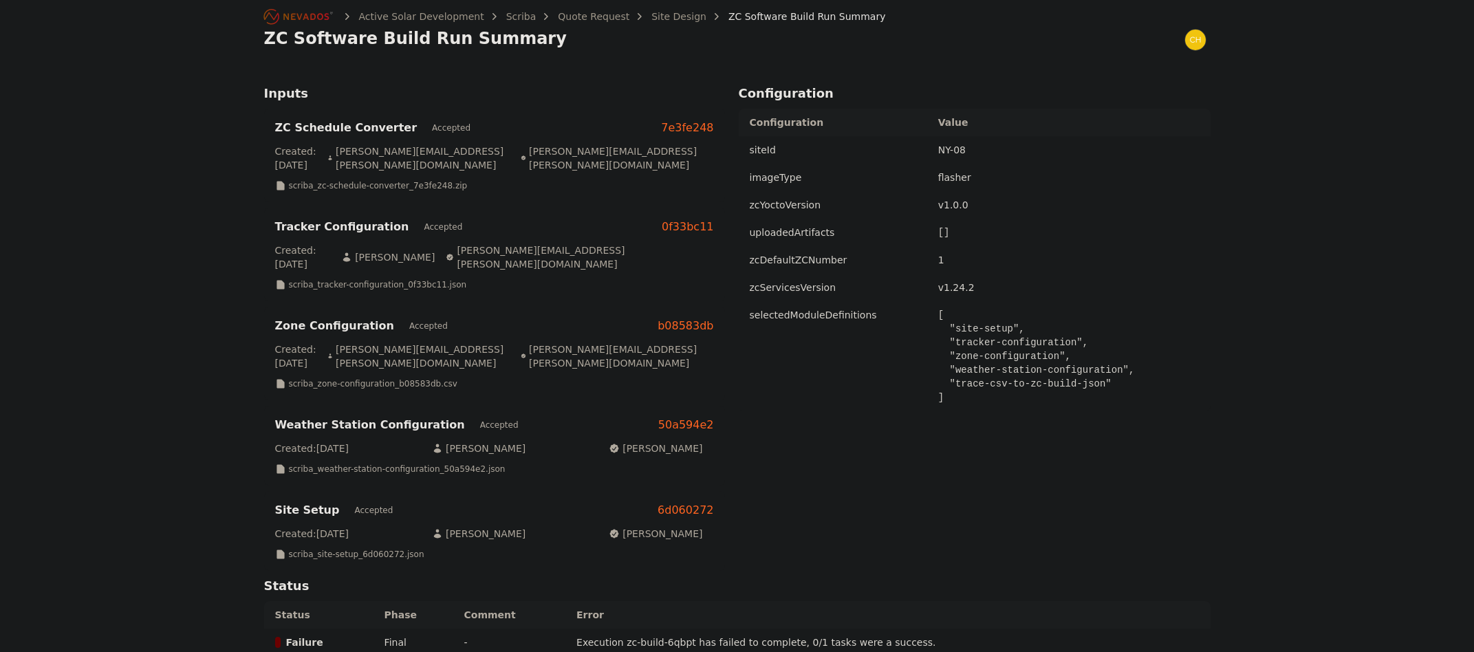
click at [1377, 561] on div "Active Solar Development Scriba Quote Request Site Design ZC Software Build Run…" at bounding box center [737, 578] width 1474 height 1157
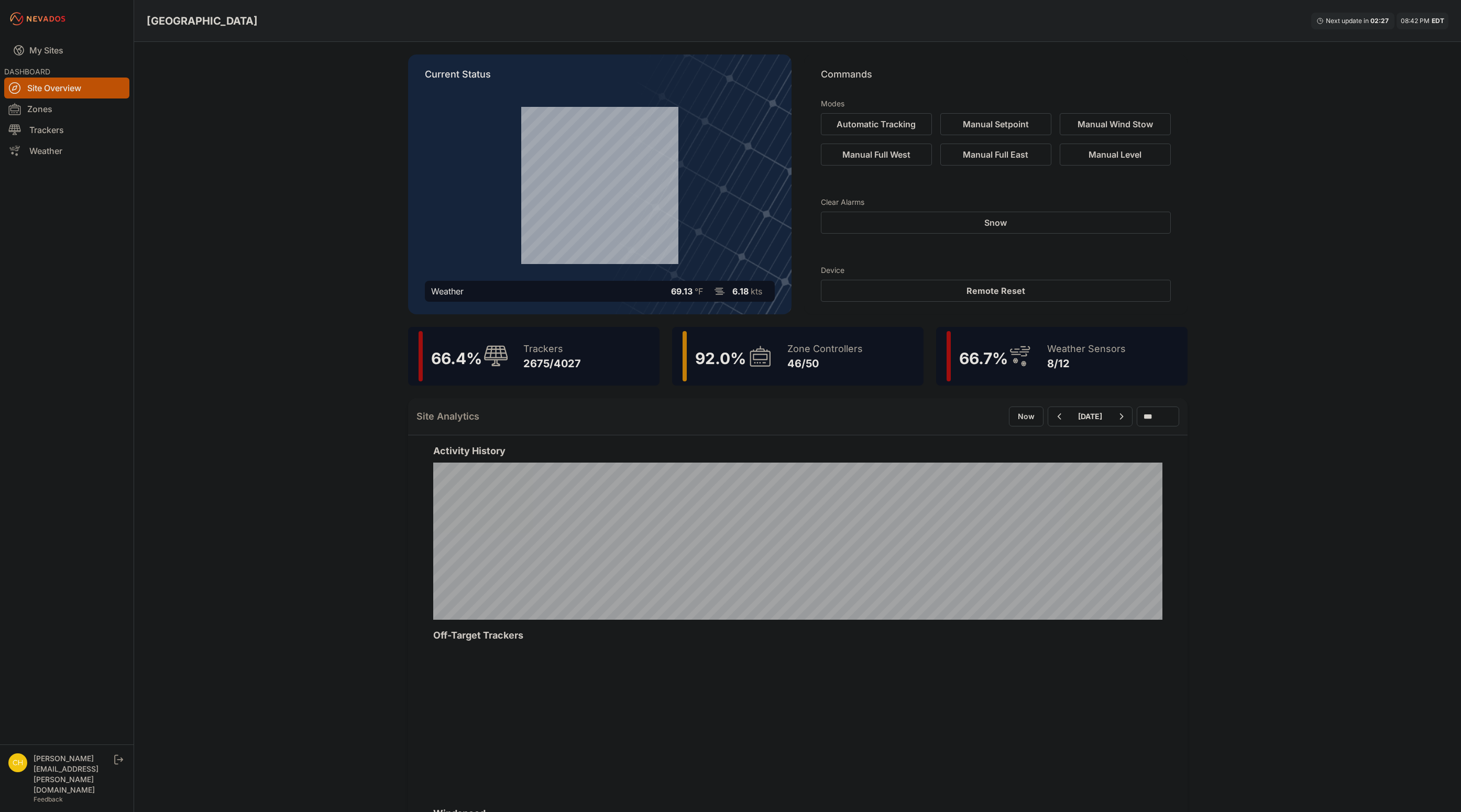
click at [246, 379] on div "Bartonsville Next update in 02 : 27 08:42 PM EDT Current Status Weather 69.13 °…" at bounding box center [730, 616] width 1461 height 1232
click at [132, 286] on nav "My Sites DASHBOARD Site Overview Zones Trackers Weather" at bounding box center [66, 387] width 133 height 699
click at [158, 204] on div "[GEOGRAPHIC_DATA] Next update in 00 : 00 08:47 PM EDT Current Status Weather 69…" at bounding box center [730, 616] width 1461 height 1232
click at [283, 236] on div "Bartonsville Next update in 00 : 00 08:48 PM EDT Current Status Weather 69.08 °…" at bounding box center [730, 616] width 1461 height 1232
click at [289, 276] on div "[GEOGRAPHIC_DATA] Next update in 00 : 00 08:49 PM EDT Current Status Weather 69…" at bounding box center [730, 616] width 1461 height 1232
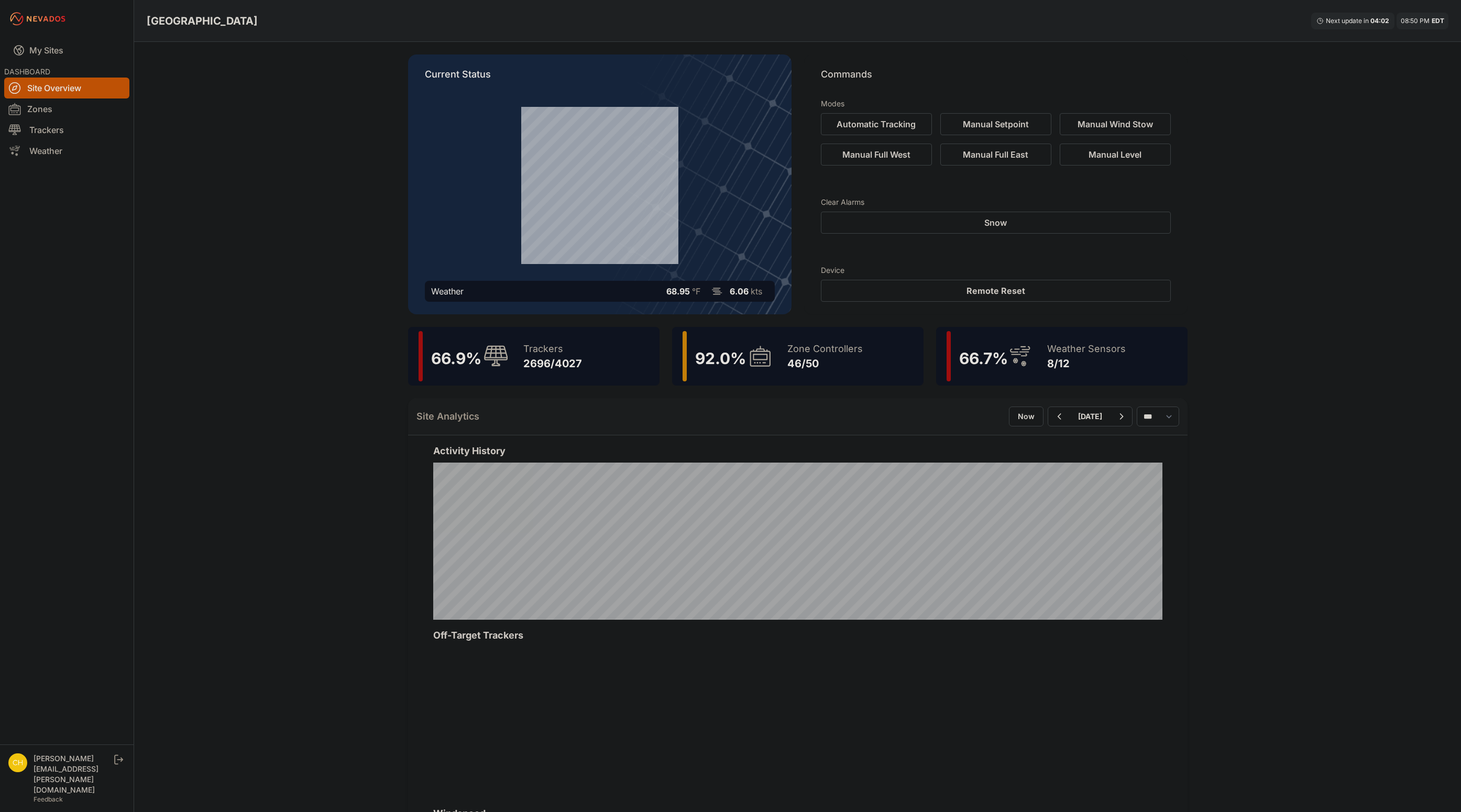
click at [87, 235] on nav "My Sites DASHBOARD Site Overview Zones Trackers Weather" at bounding box center [66, 387] width 133 height 699
click at [793, 356] on div "Zone Controllers" at bounding box center [825, 348] width 75 height 14
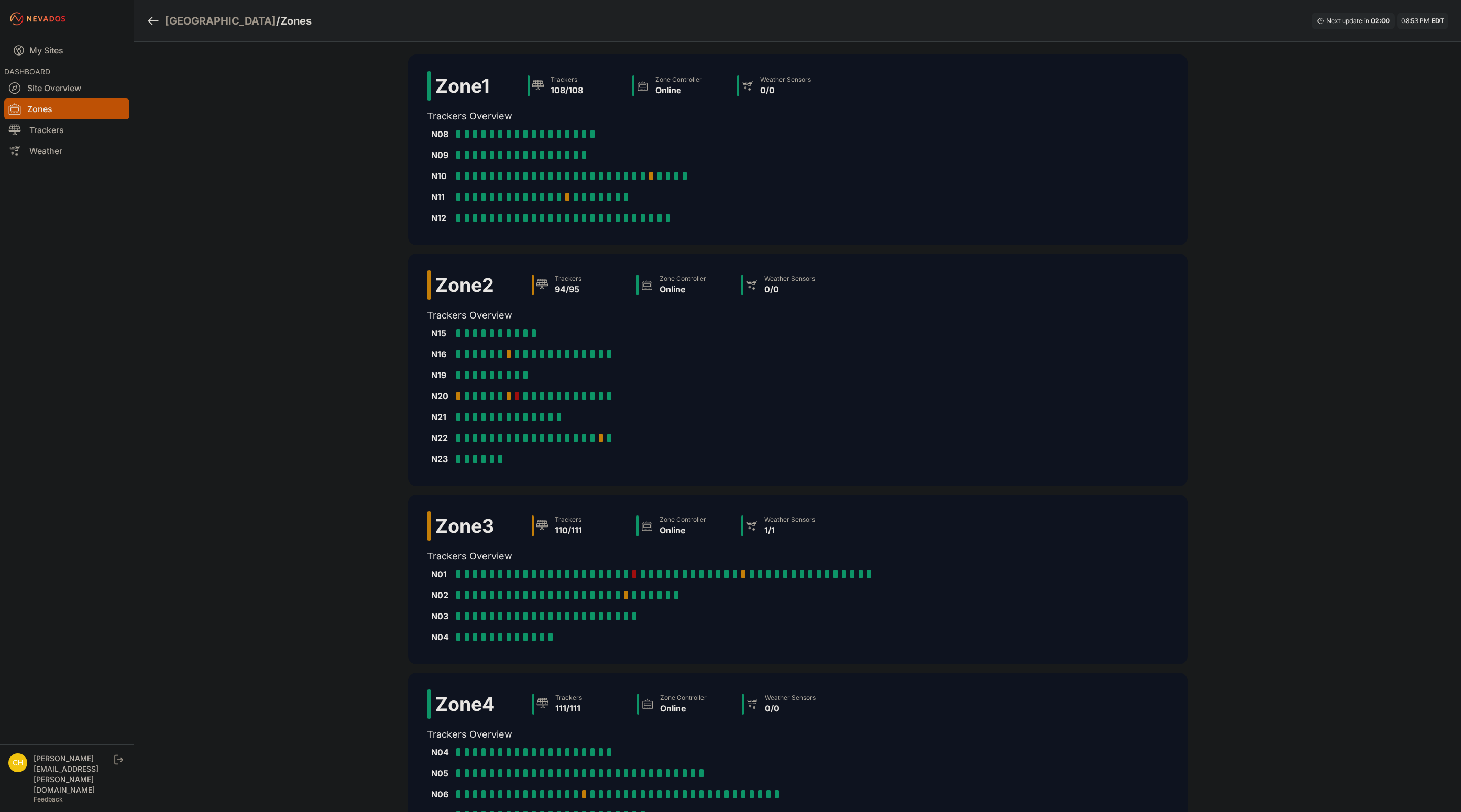
scroll to position [128, 0]
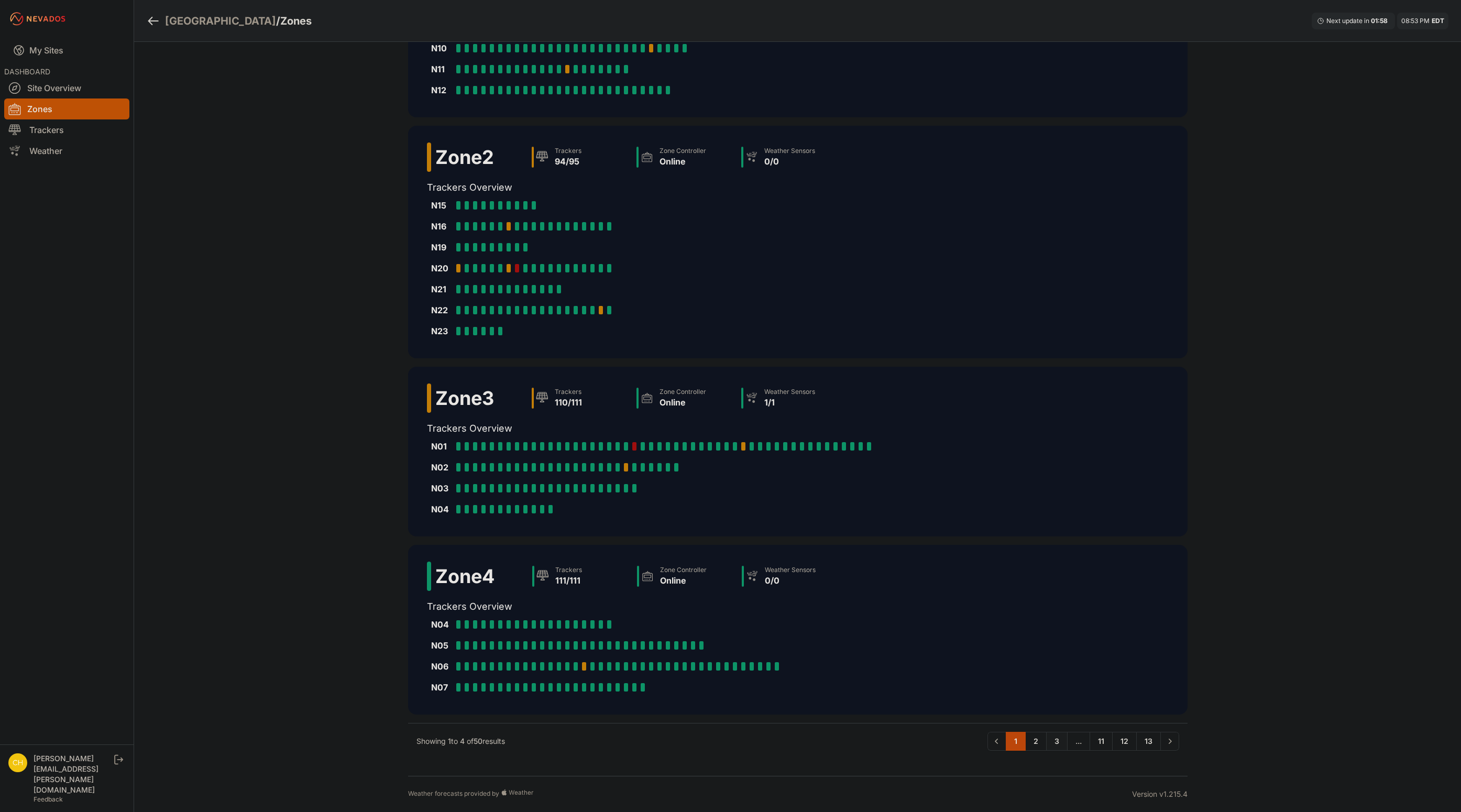
click at [1058, 740] on link "3" at bounding box center [1057, 741] width 21 height 19
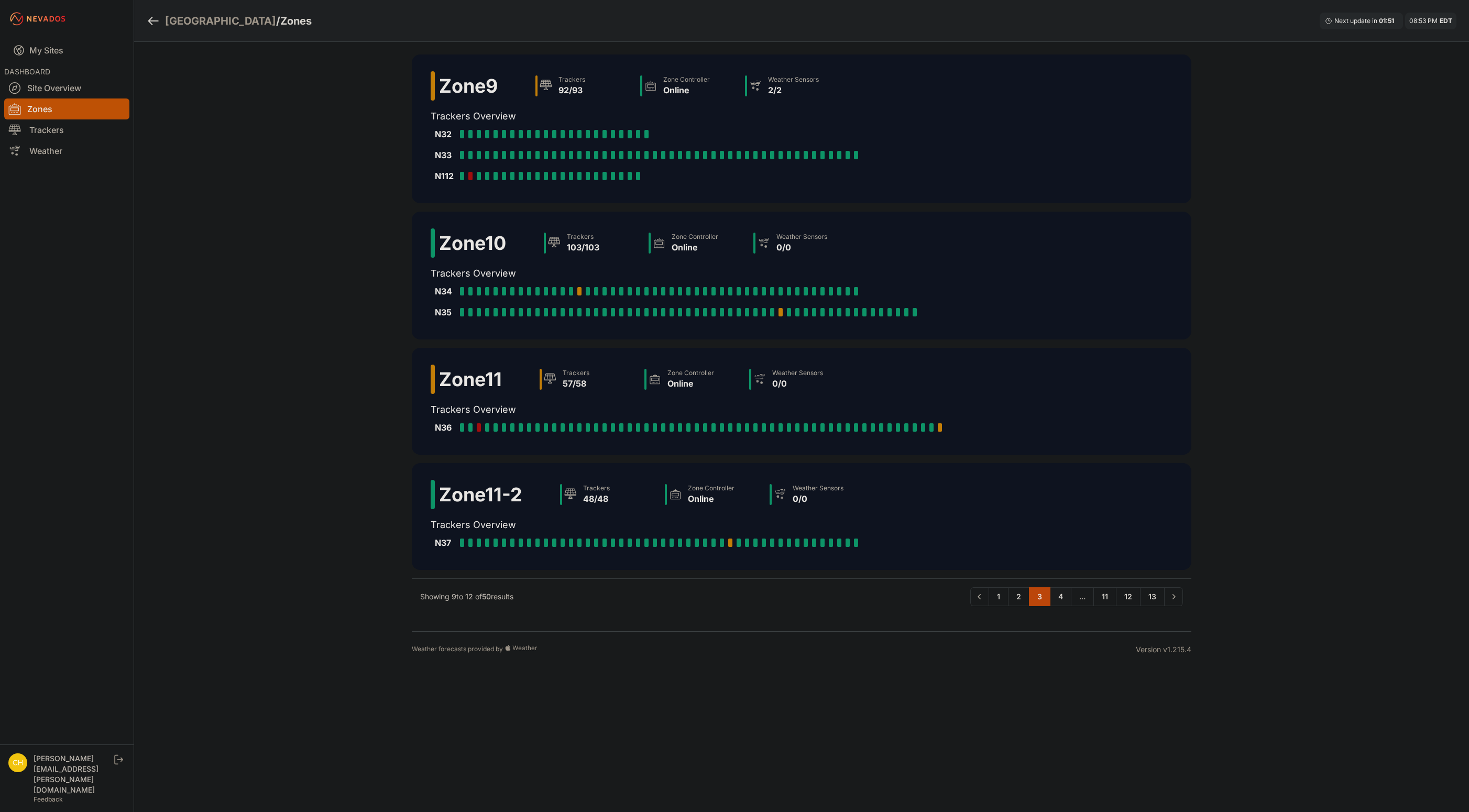
click at [1063, 599] on link "4" at bounding box center [1061, 596] width 21 height 19
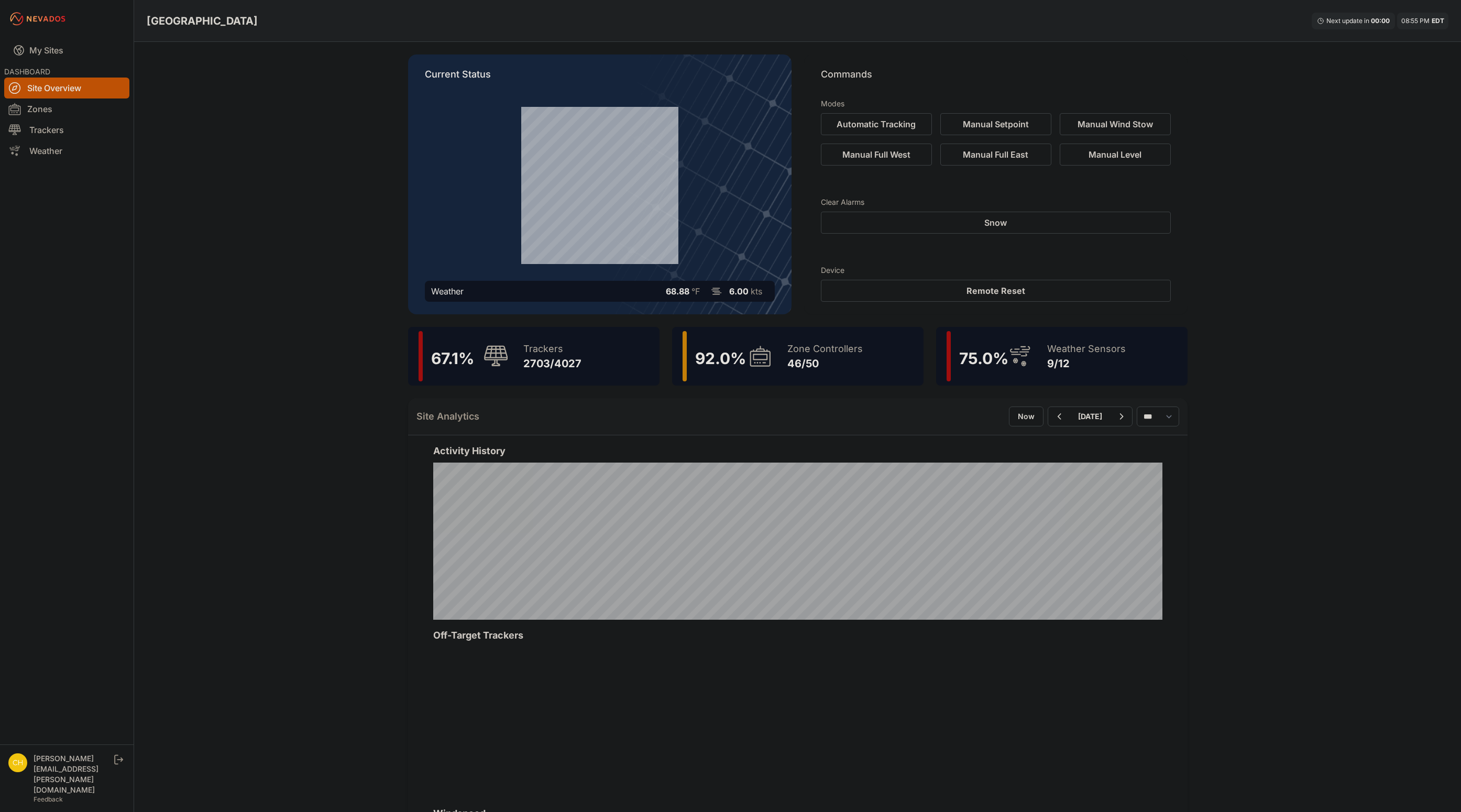
click at [1262, 442] on div "Bartonsville Next update in 00 : 00 08:55 PM EDT Current Status Weather 68.88 °…" at bounding box center [730, 616] width 1461 height 1232
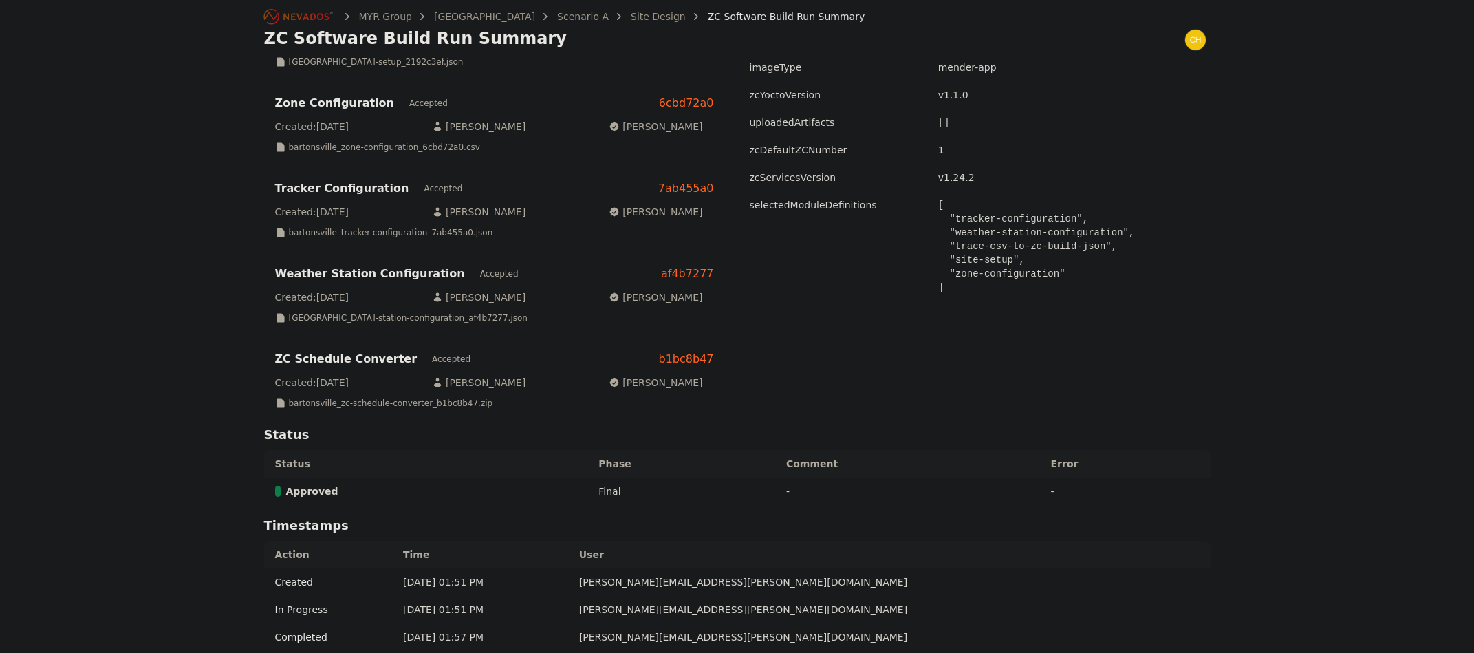
scroll to position [110, 0]
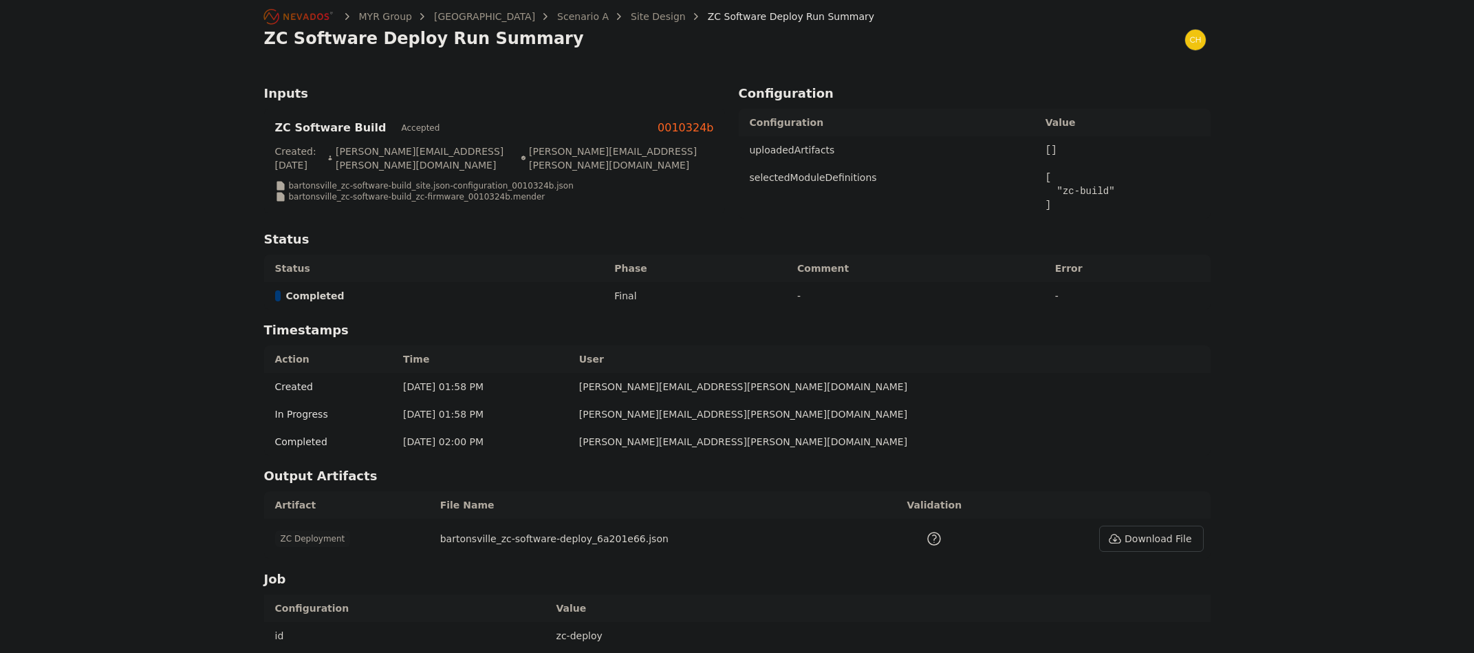
click at [325, 10] on icon "Breadcrumb" at bounding box center [299, 17] width 76 height 22
